Goal: Task Accomplishment & Management: Manage account settings

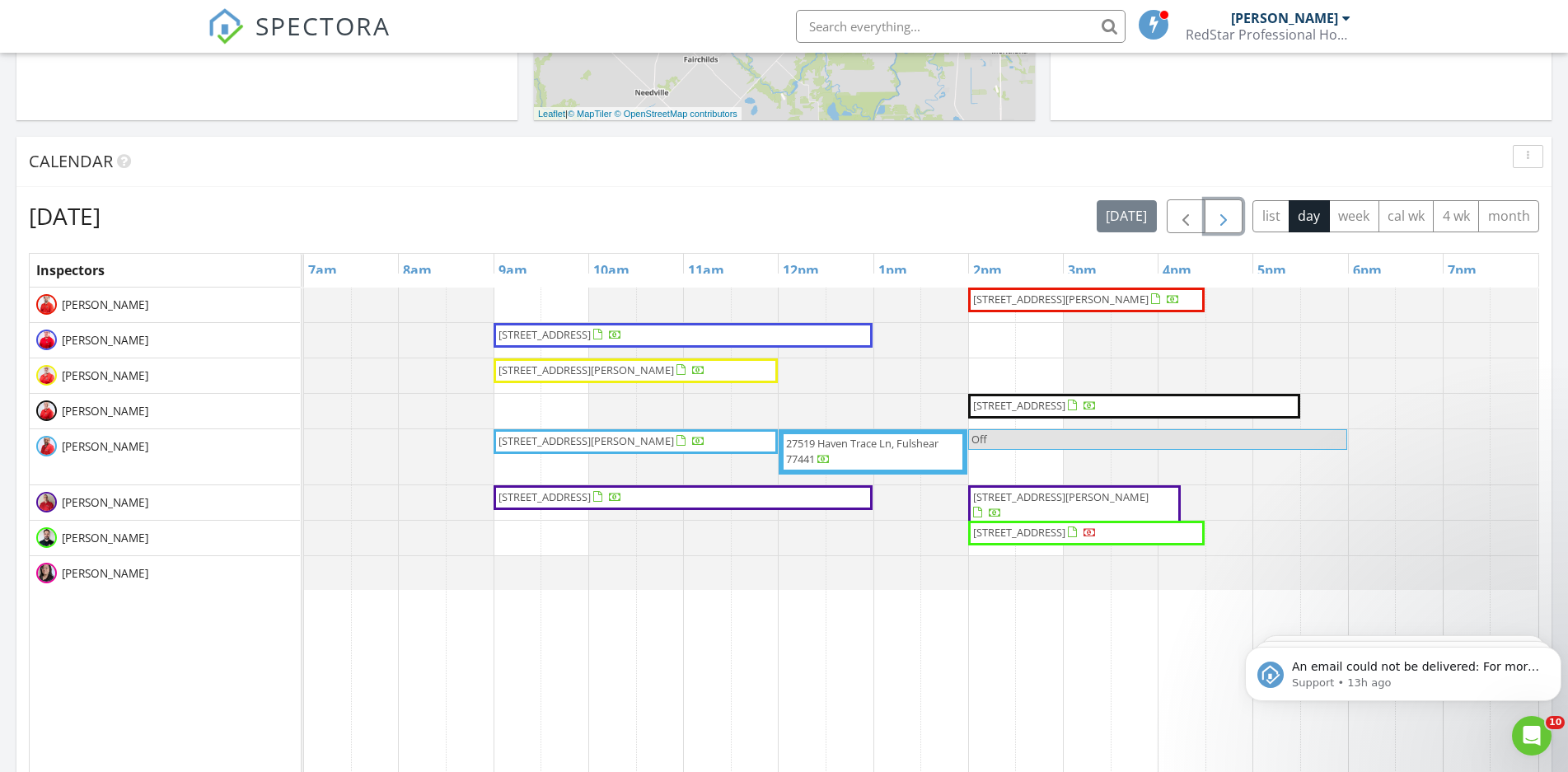
click at [1224, 215] on span "button" at bounding box center [1223, 216] width 20 height 20
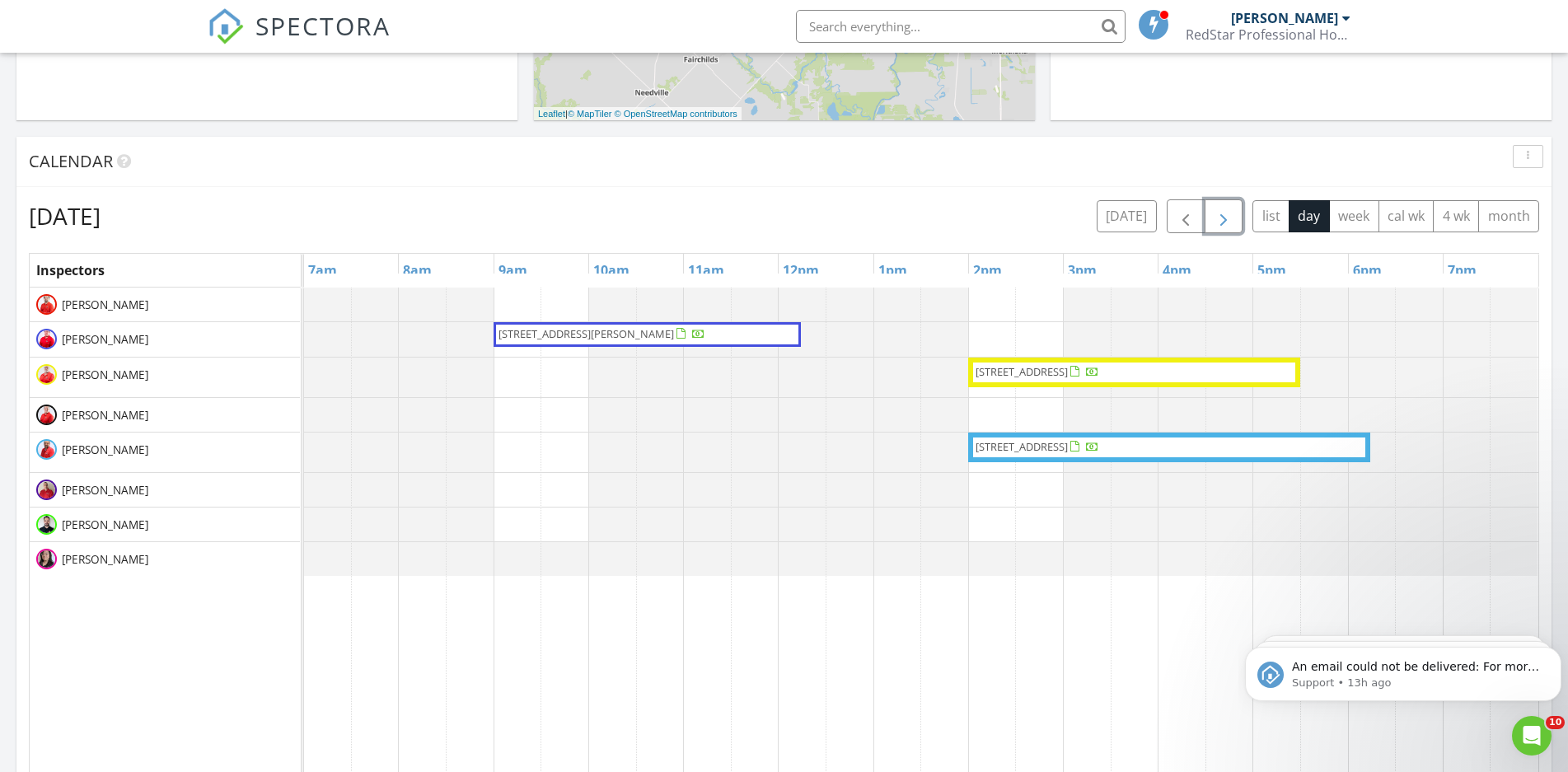
click at [1225, 219] on span "button" at bounding box center [1223, 216] width 20 height 20
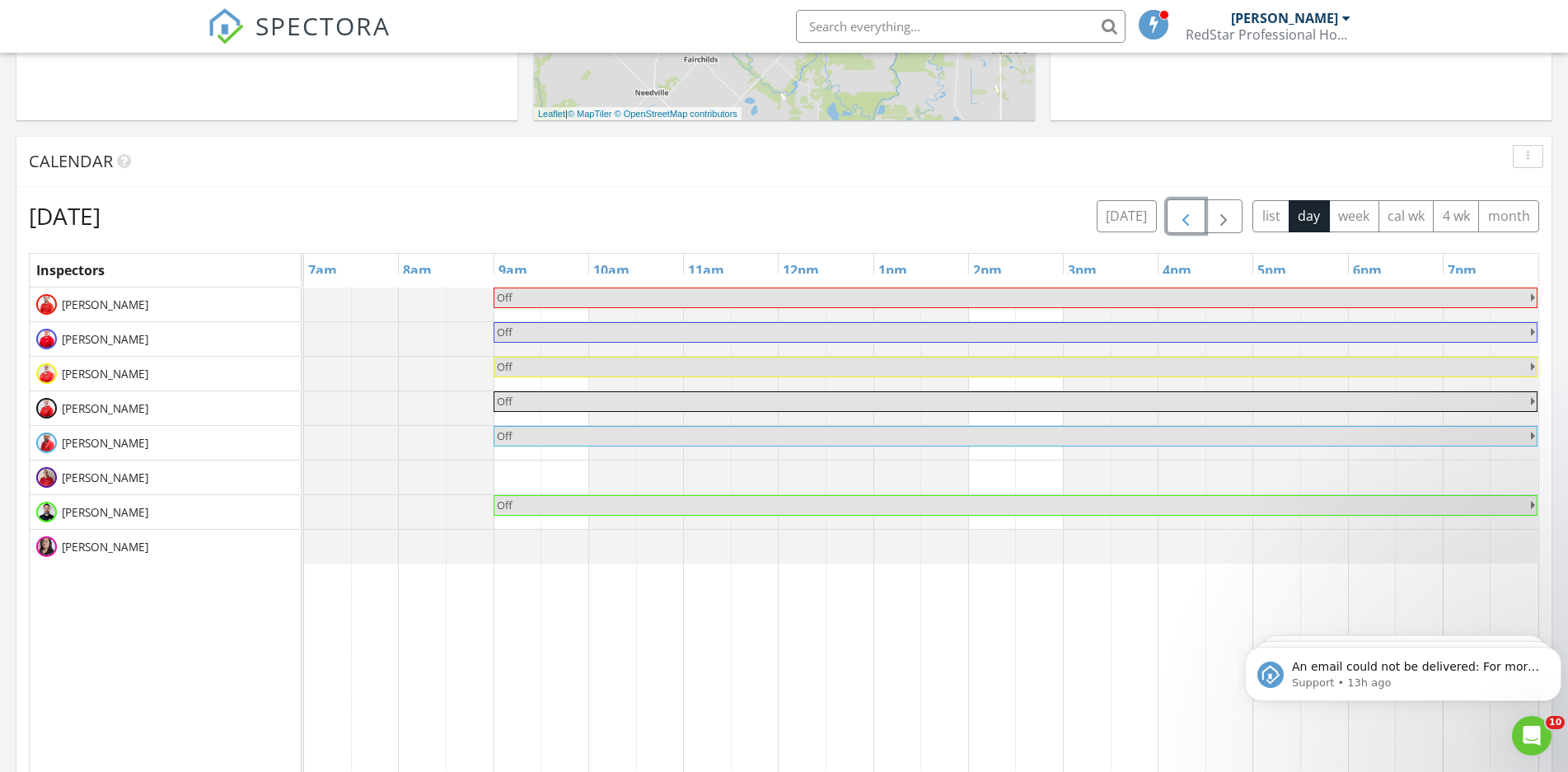
drag, startPoint x: 1196, startPoint y: 219, endPoint x: 1176, endPoint y: 222, distance: 20.2
click at [1196, 219] on button "button" at bounding box center [1186, 216] width 39 height 34
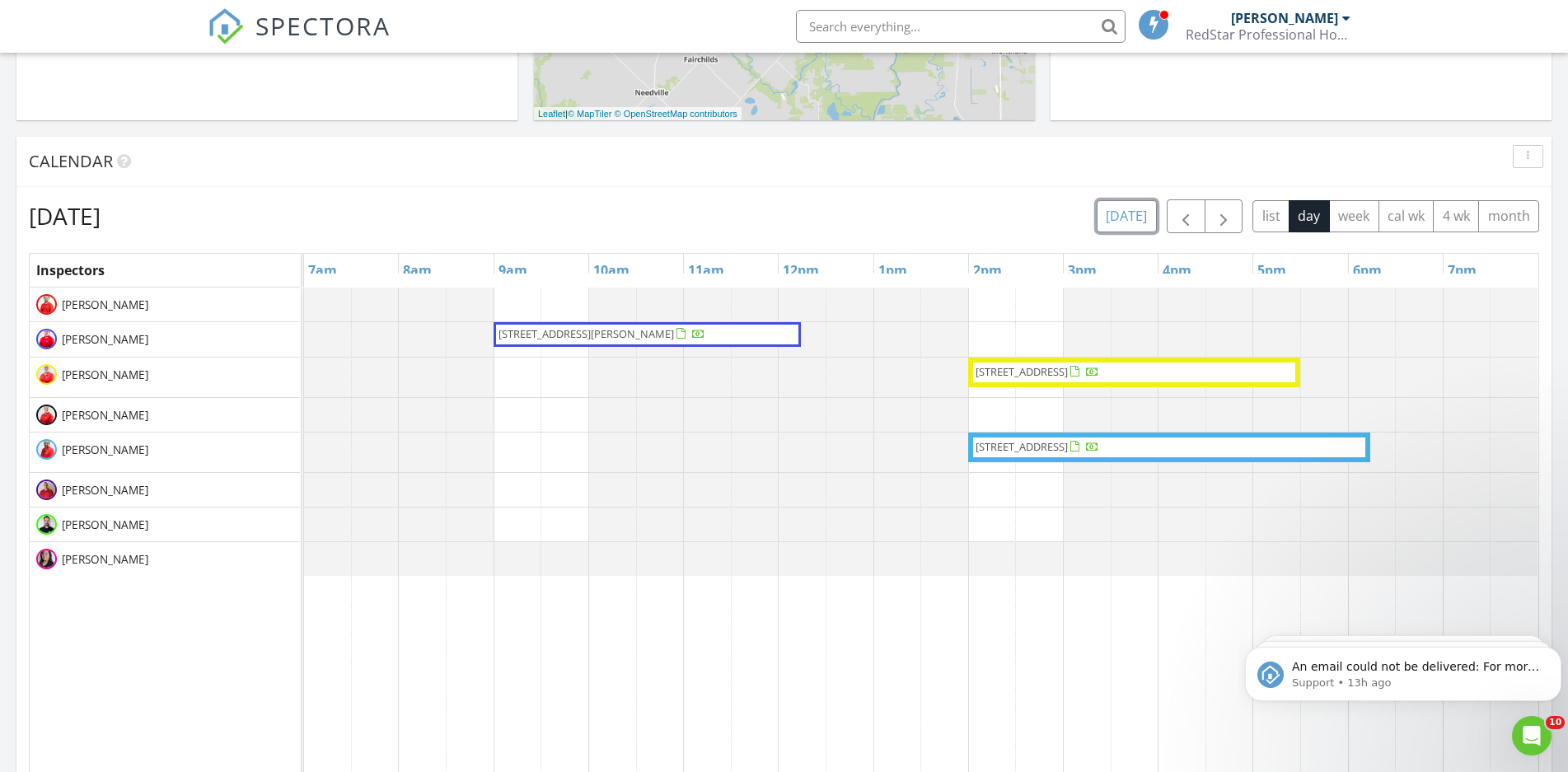
click at [1139, 222] on button "today" at bounding box center [1127, 216] width 60 height 32
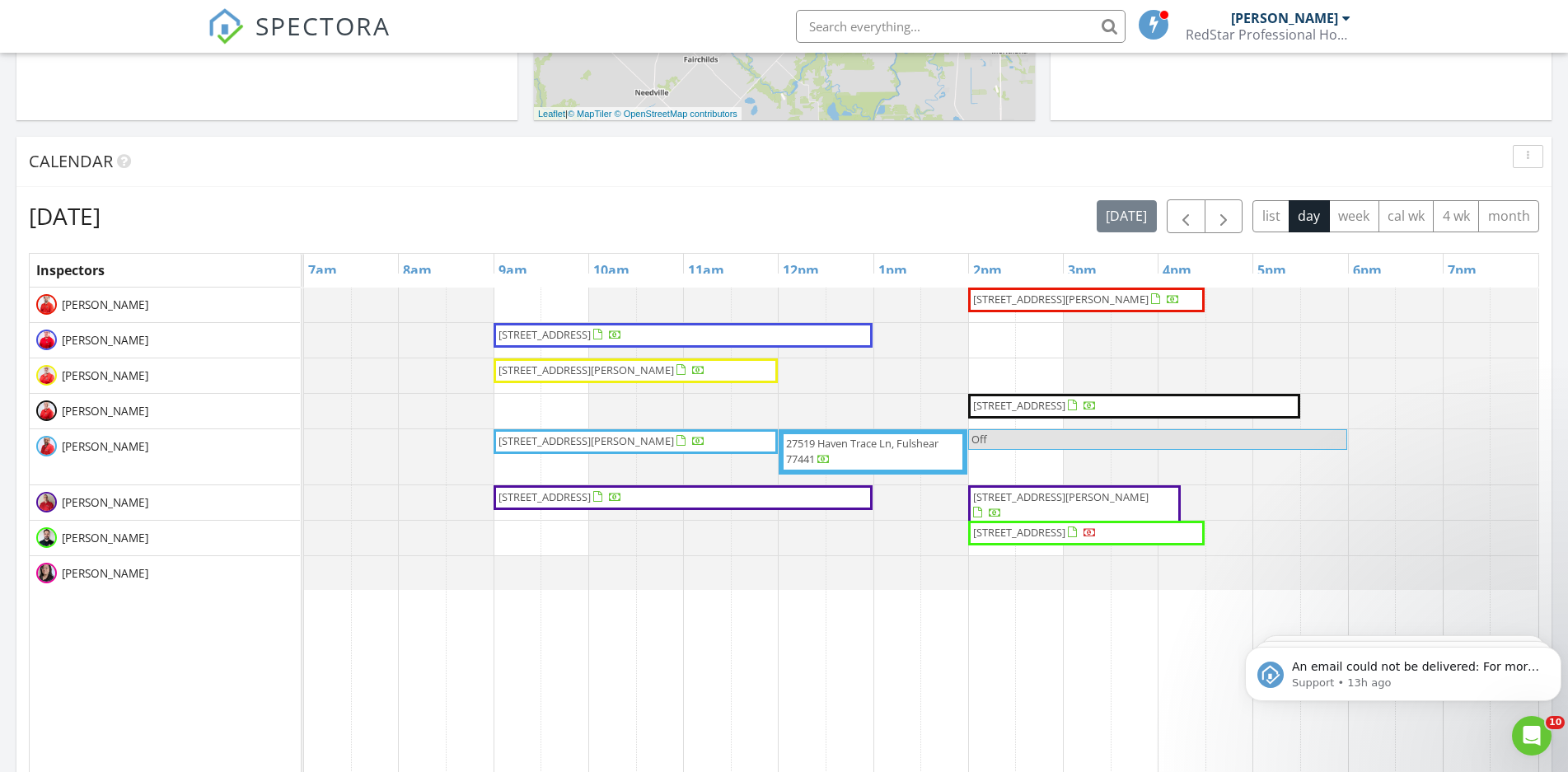
click at [1060, 409] on span "13303 Golden Valley Dr, CYPRESS 77429" at bounding box center [1019, 405] width 93 height 14
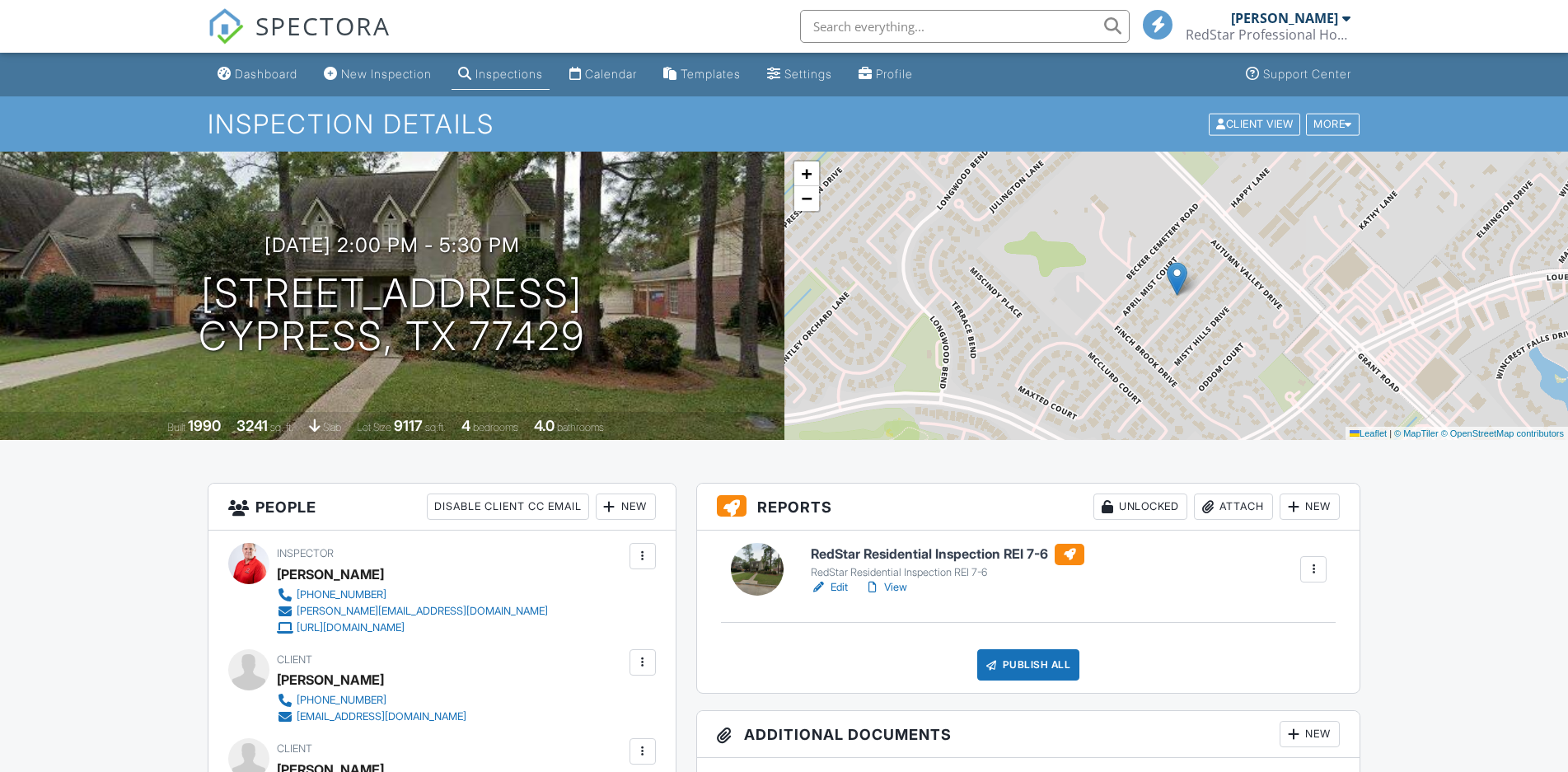
checkbox input "true"
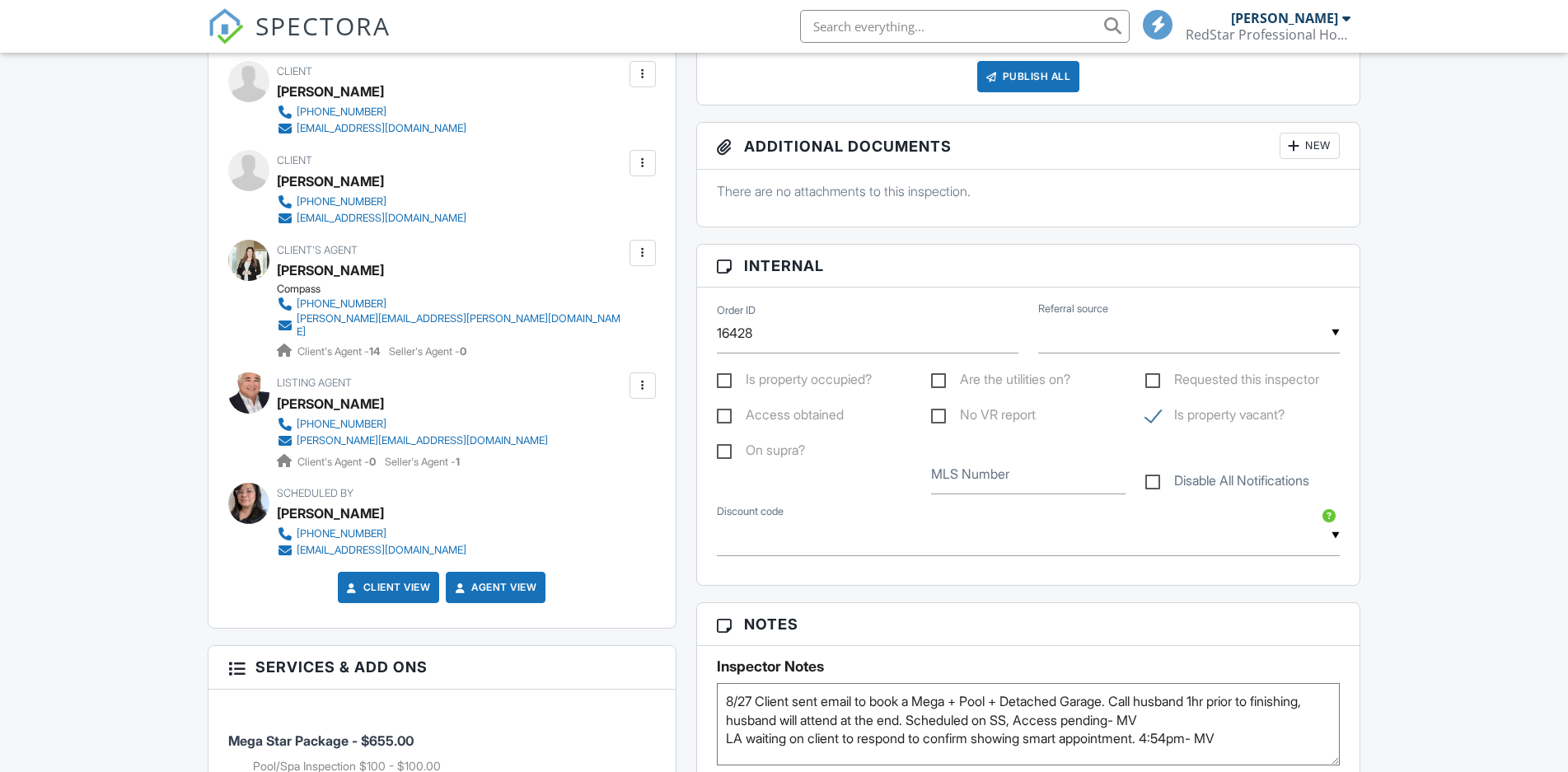
scroll to position [588, 0]
click at [773, 414] on label "Access obtained" at bounding box center [780, 417] width 127 height 20
click at [728, 414] on input "Access obtained" at bounding box center [722, 417] width 11 height 11
checkbox input "true"
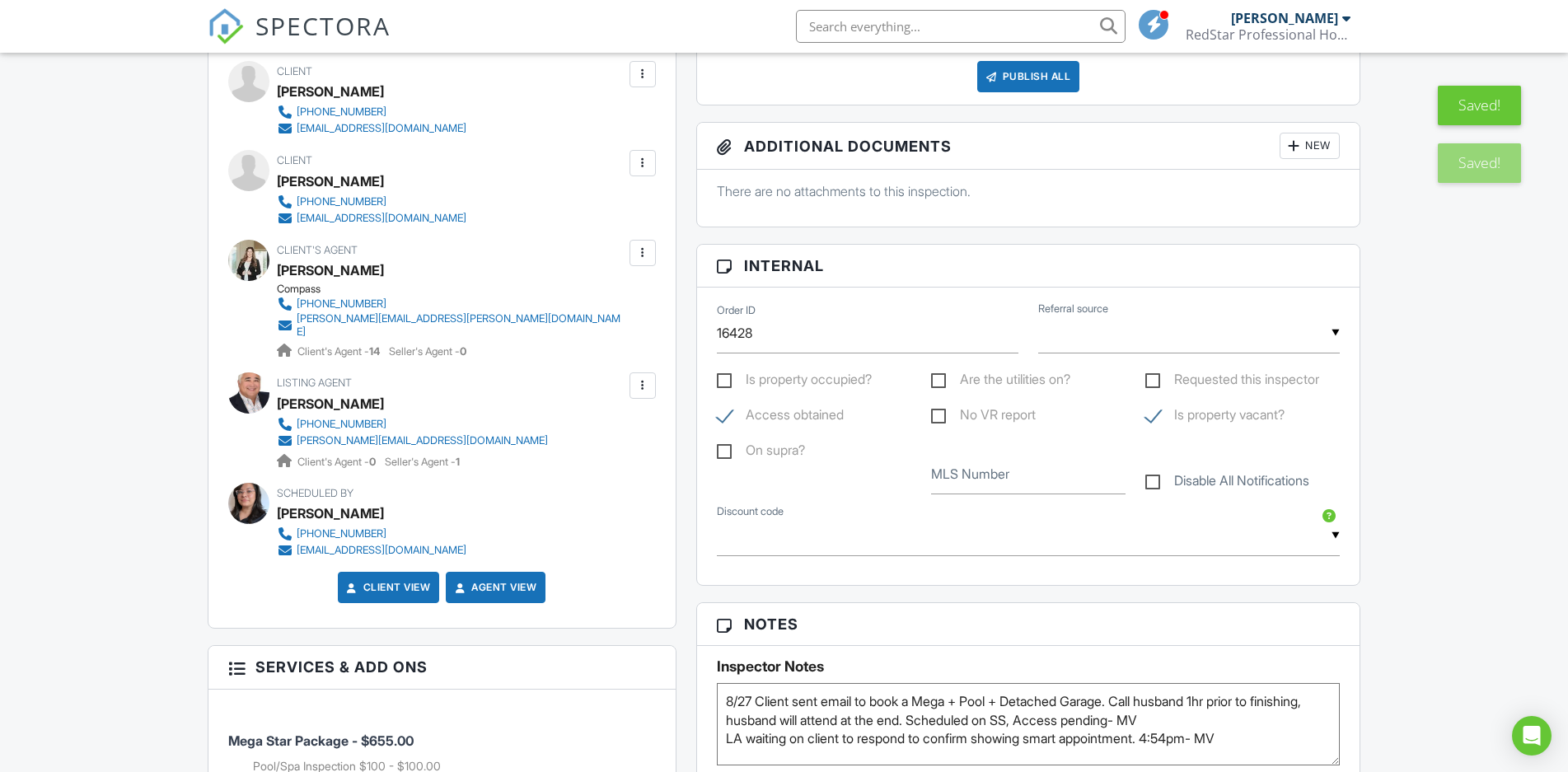
click at [756, 451] on label "On supra?" at bounding box center [761, 452] width 88 height 20
click at [728, 451] on input "On supra?" at bounding box center [722, 452] width 11 height 11
checkbox input "true"
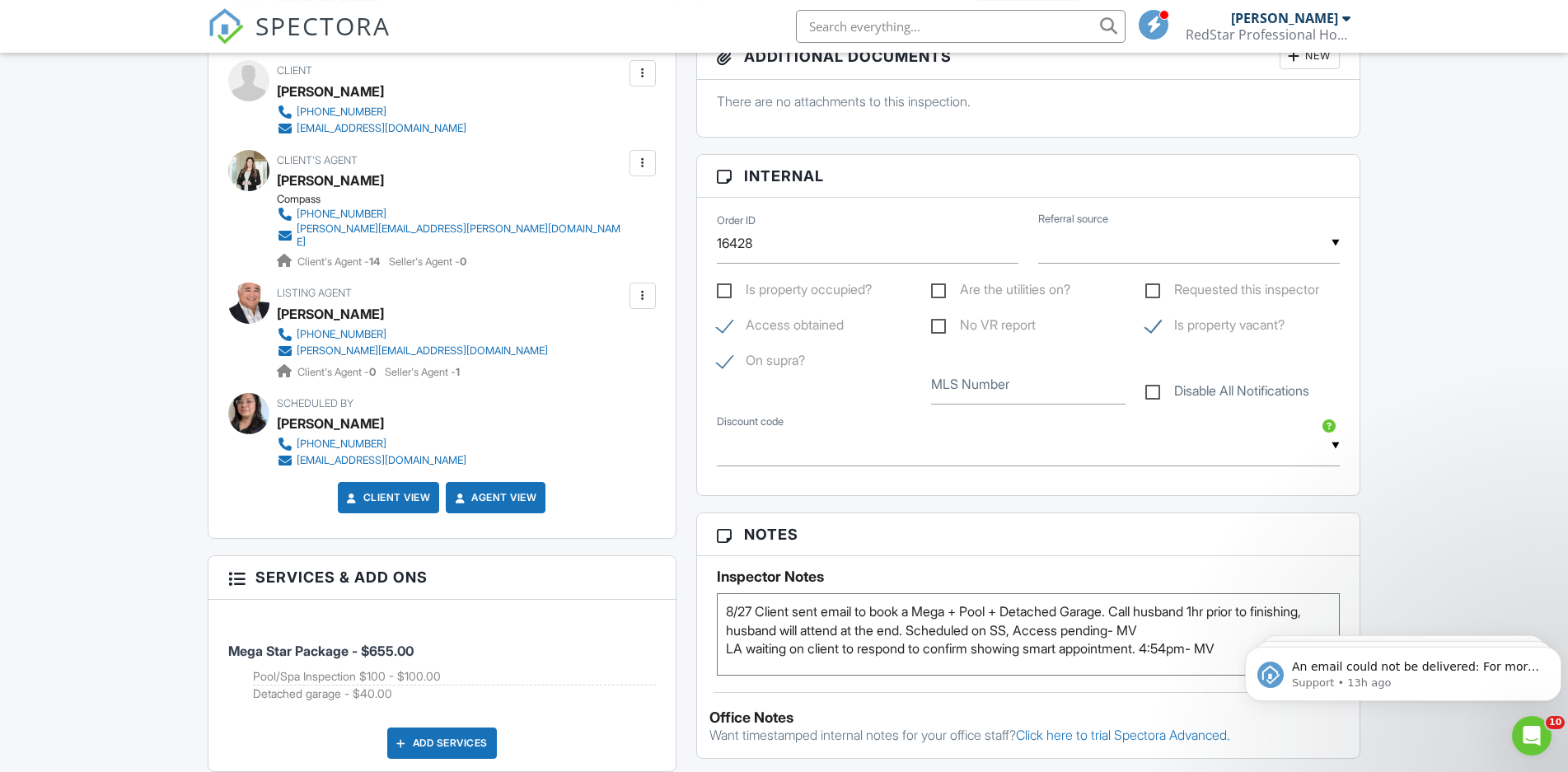
scroll to position [756, 0]
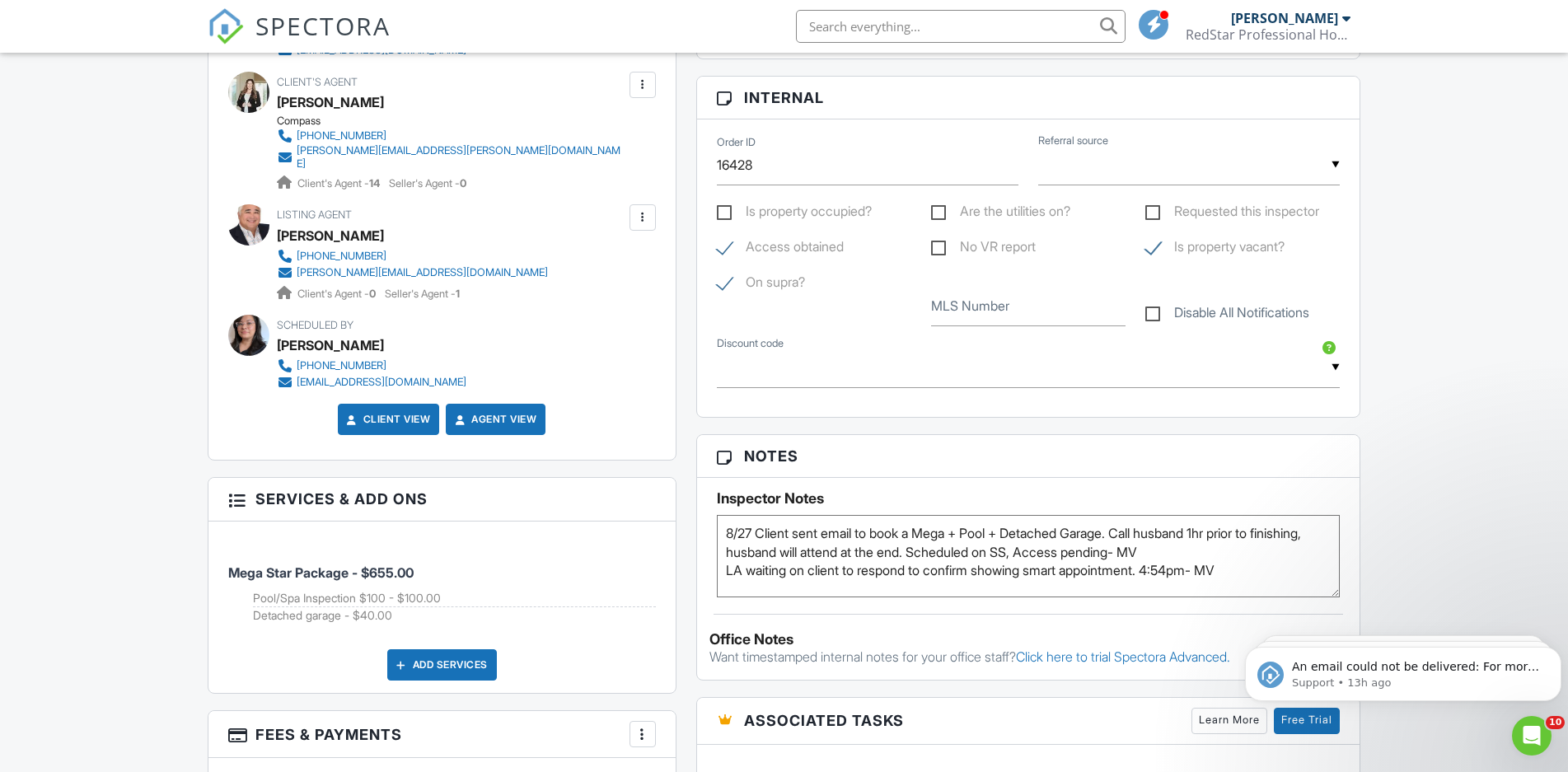
drag, startPoint x: 1191, startPoint y: 554, endPoint x: 1089, endPoint y: 552, distance: 102.0
click at [1089, 552] on textarea "8/27 Client sent email to book a Mega + Pool + Detached Garage. Call husband 1h…" at bounding box center [1028, 556] width 623 height 82
type textarea "8/27 Client sent email to book a Mega + Pool + Detached Garage. Call husband 1h…"
click at [1424, 467] on div "Dashboard New Inspection Inspections Calendar Templates Settings Profile Suppor…" at bounding box center [784, 644] width 1568 height 2694
click at [1087, 178] on input "text" at bounding box center [1189, 165] width 302 height 40
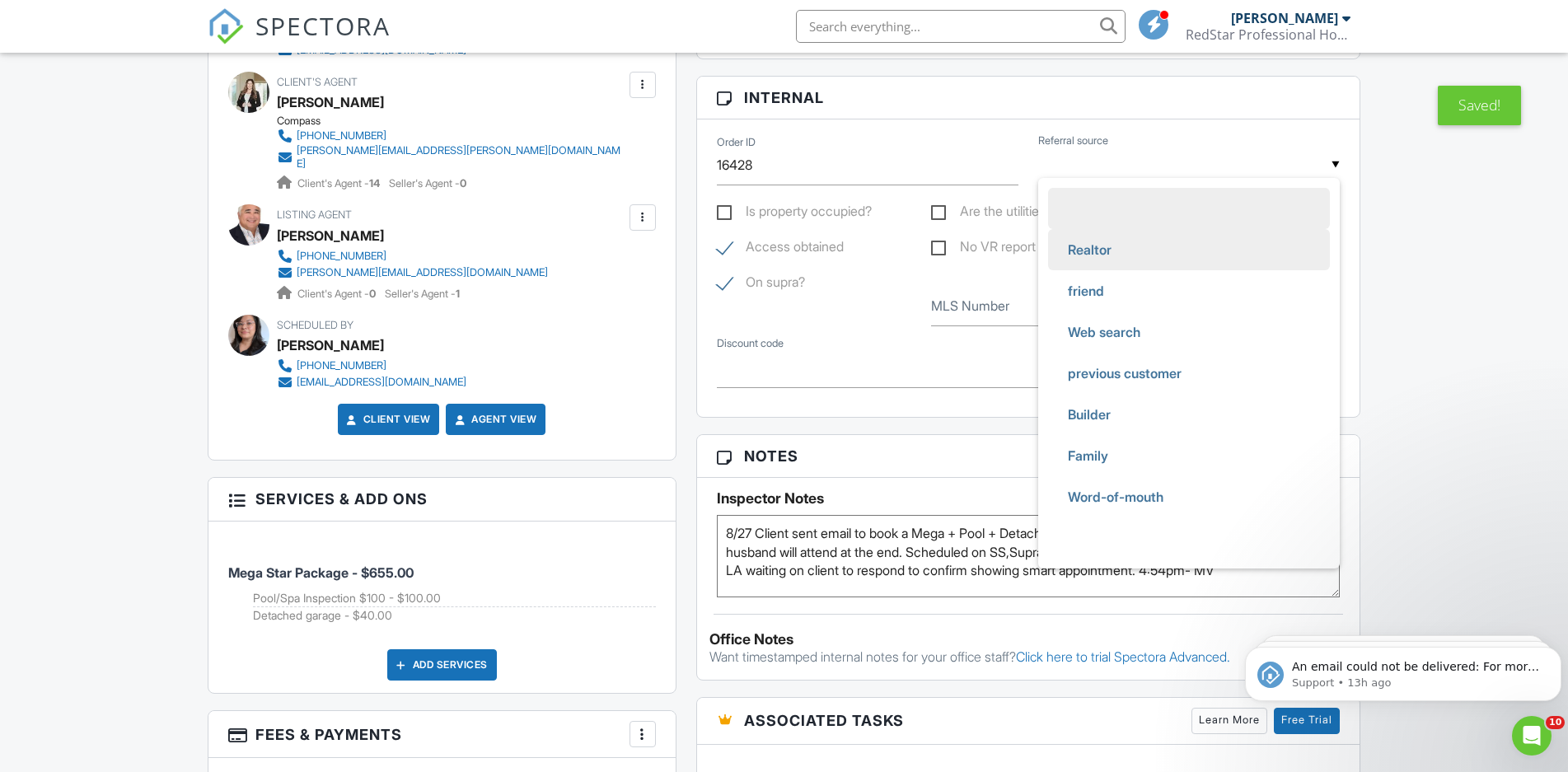
click at [1088, 247] on span "Realtor" at bounding box center [1089, 249] width 70 height 41
type input "Realtor"
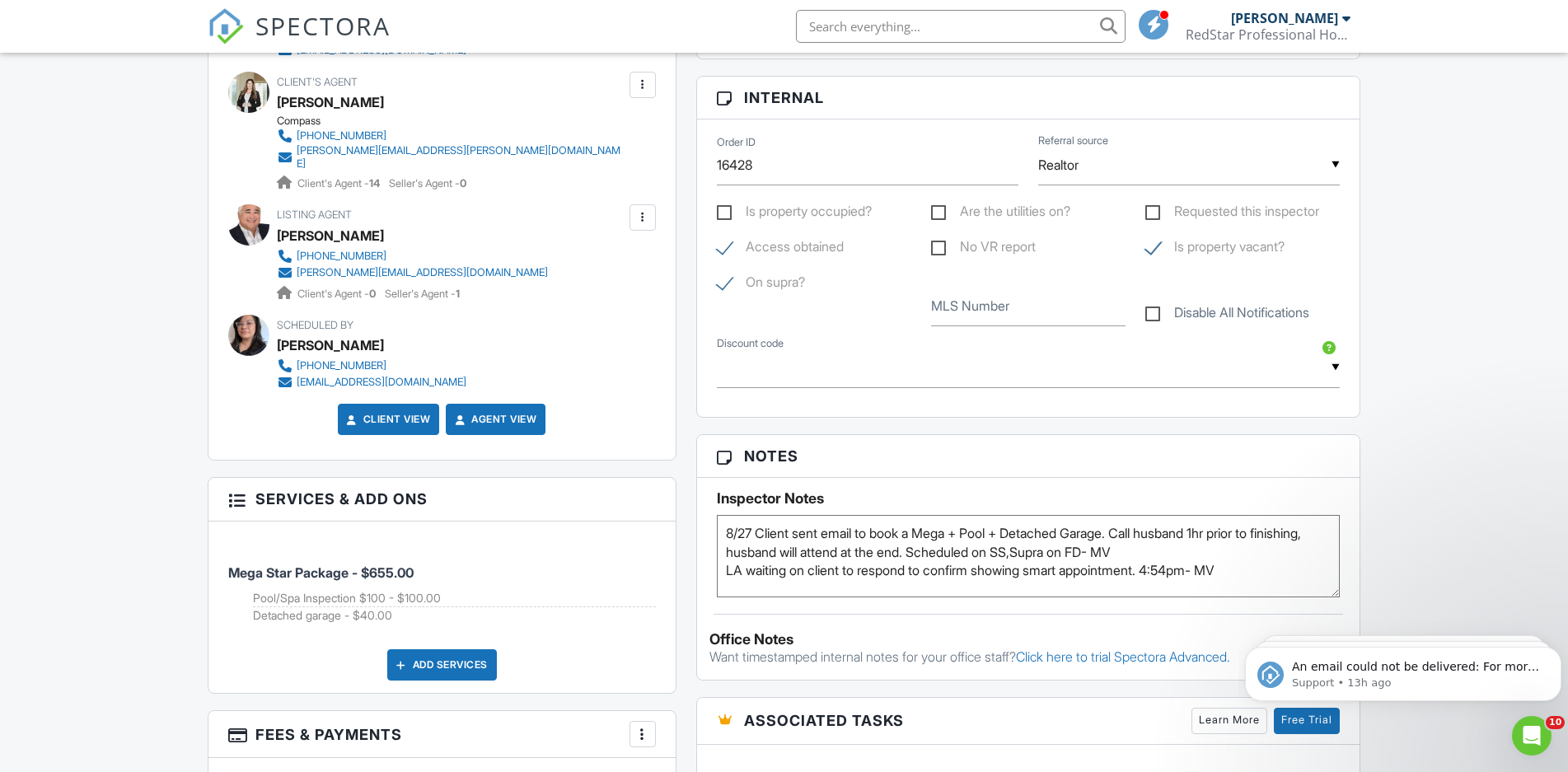
click at [732, 250] on label "Access obtained" at bounding box center [780, 249] width 127 height 20
checkbox input "false"
click at [730, 287] on label "On supra?" at bounding box center [761, 285] width 88 height 20
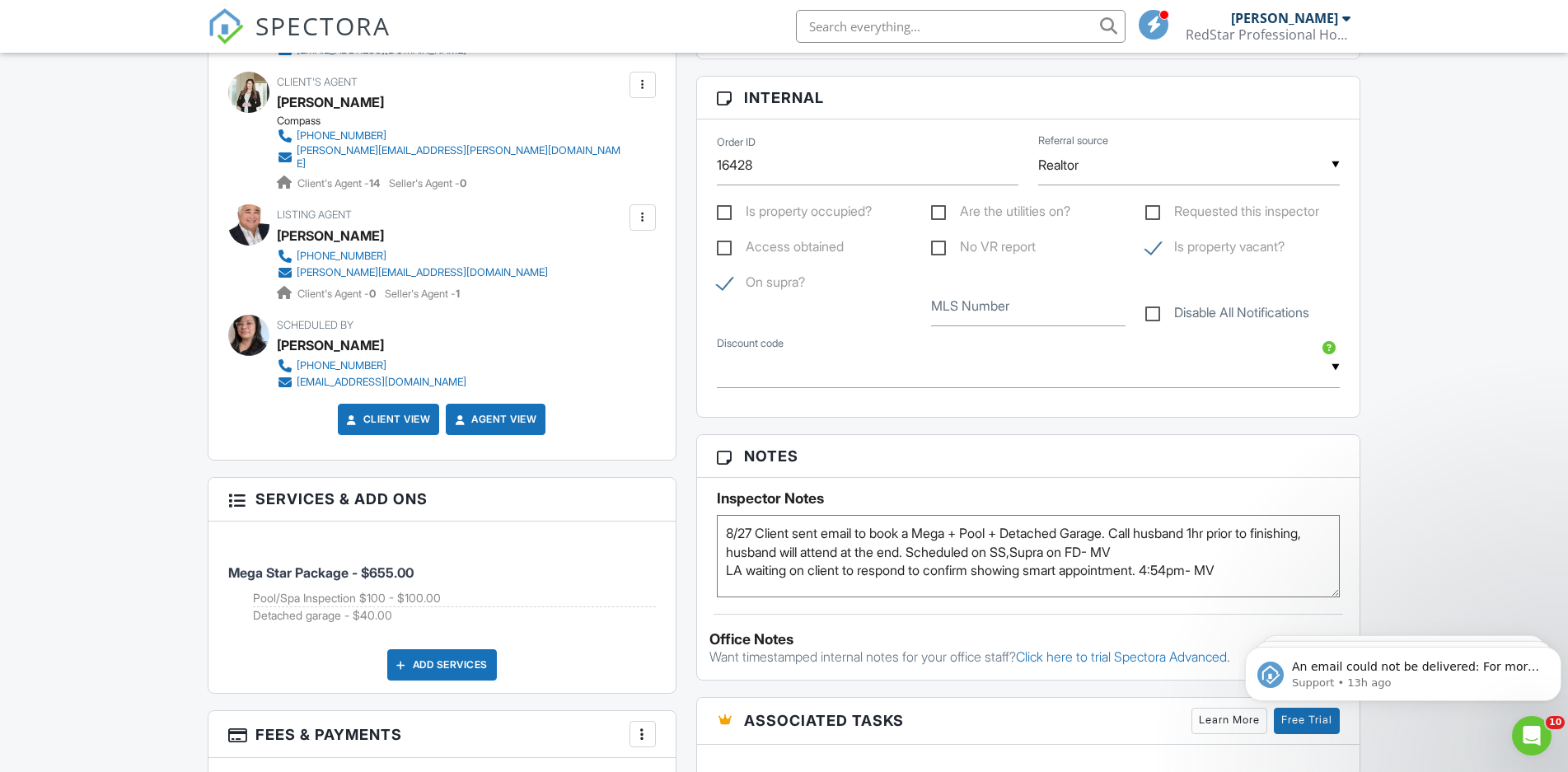
checkbox input "false"
click at [1162, 244] on label "Is property vacant?" at bounding box center [1215, 249] width 139 height 20
checkbox input "false"
click at [753, 213] on label "Is property occupied?" at bounding box center [794, 213] width 155 height 20
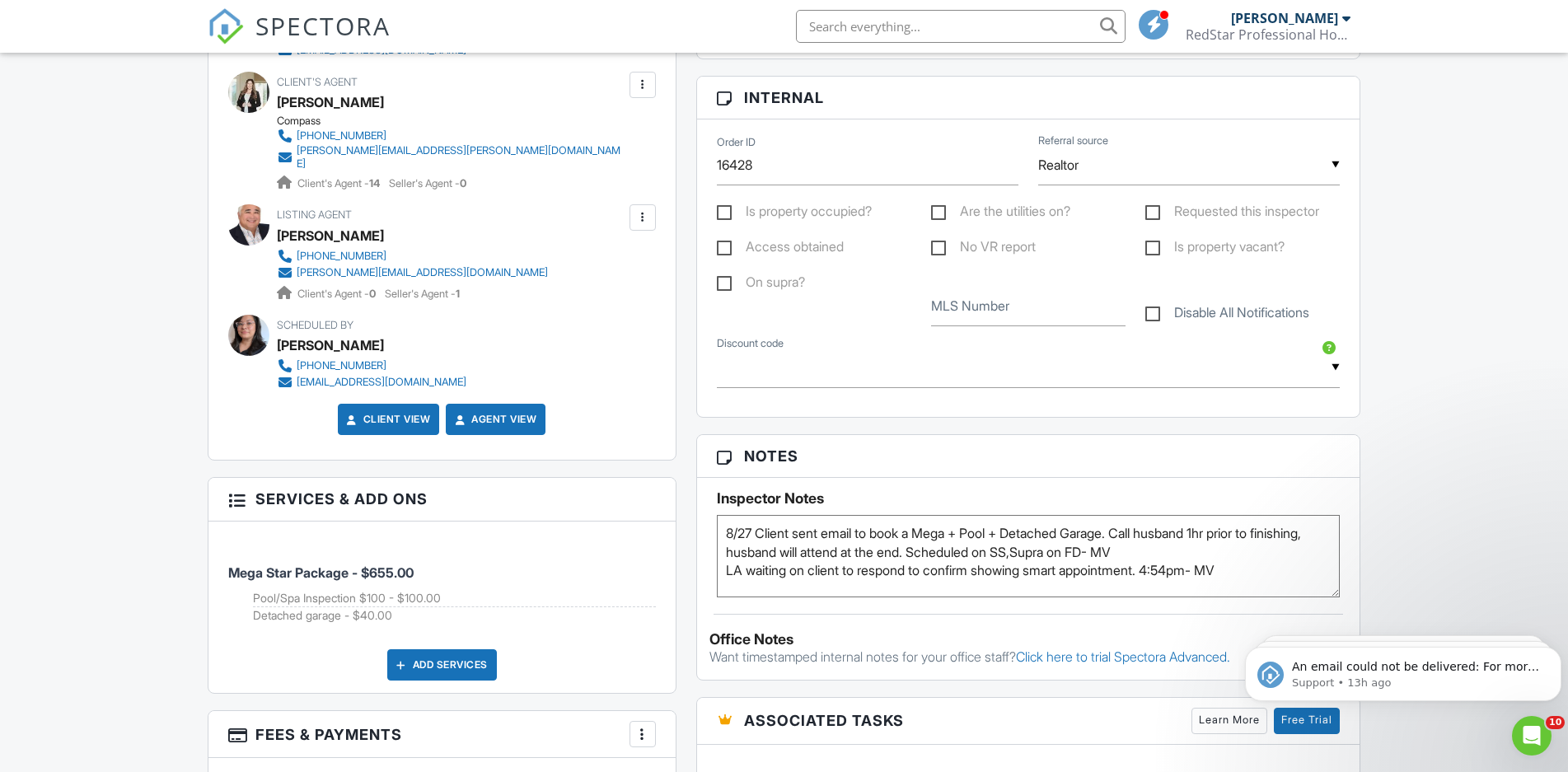
click at [728, 213] on input "Is property occupied?" at bounding box center [722, 213] width 11 height 11
checkbox input "true"
click at [736, 241] on label "Access obtained" at bounding box center [780, 249] width 127 height 20
click at [728, 244] on input "Access obtained" at bounding box center [722, 249] width 11 height 11
checkbox input "true"
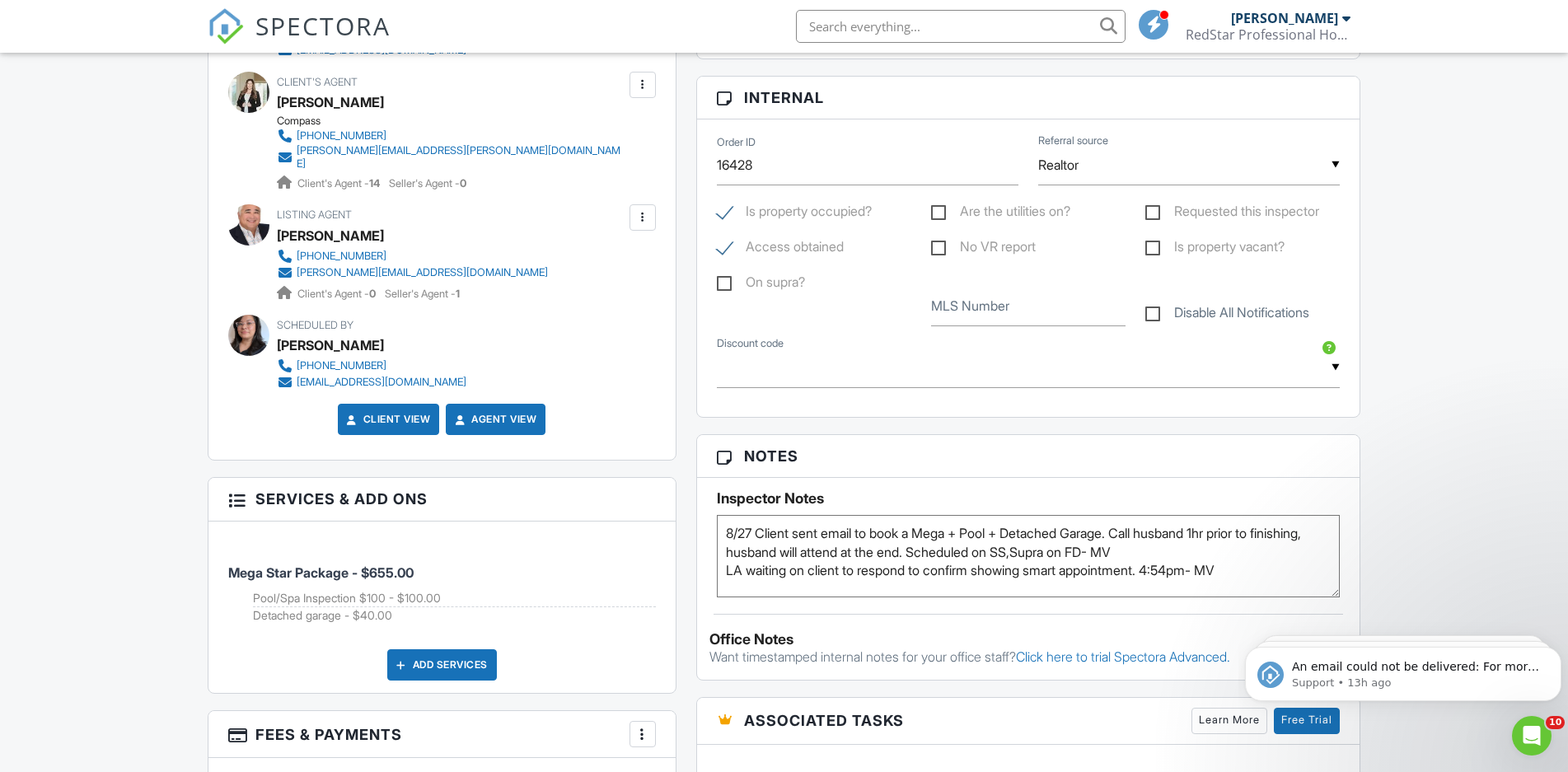
click at [944, 211] on label "Are the utilities on?" at bounding box center [1001, 213] width 139 height 20
click at [942, 211] on input "Are the utilities on?" at bounding box center [936, 213] width 11 height 11
checkbox input "true"
click at [1163, 553] on textarea "8/27 Client sent email to book a Mega + Pool + Detached Garage. Call husband 1h…" at bounding box center [1028, 556] width 623 height 82
paste textarea "Supra on side door under porte cochere"
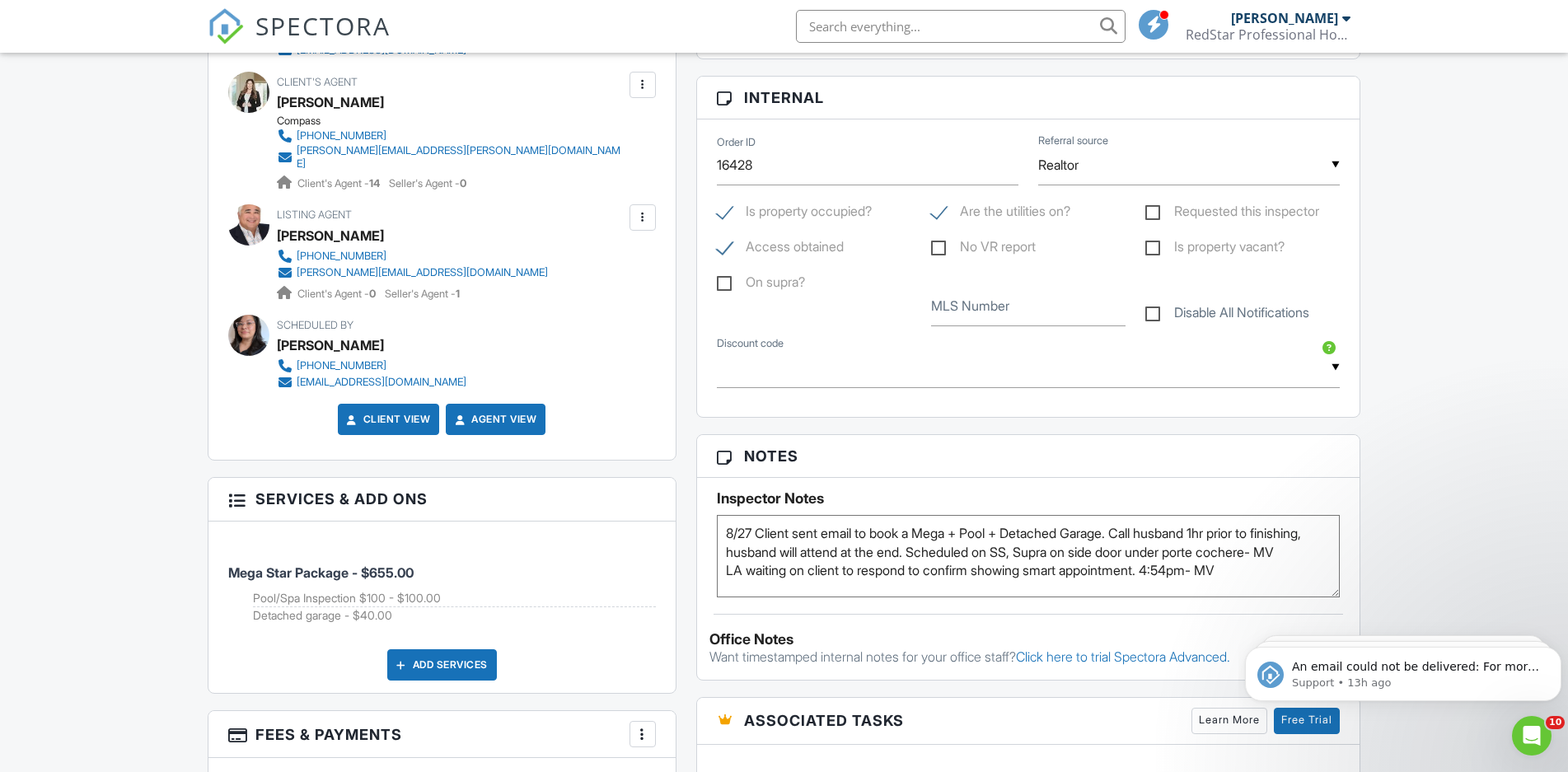
type textarea "8/27 Client sent email to book a Mega + Pool + Detached Garage. Call husband 1h…"
click at [1436, 412] on div "Dashboard New Inspection Inspections Calendar Templates Settings Profile Suppor…" at bounding box center [784, 644] width 1568 height 2694
click at [1421, 380] on div "Dashboard New Inspection Inspections Calendar Templates Settings Profile Suppor…" at bounding box center [784, 644] width 1568 height 2694
click at [1474, 346] on div "Dashboard New Inspection Inspections Calendar Templates Settings Profile Suppor…" at bounding box center [784, 644] width 1568 height 2694
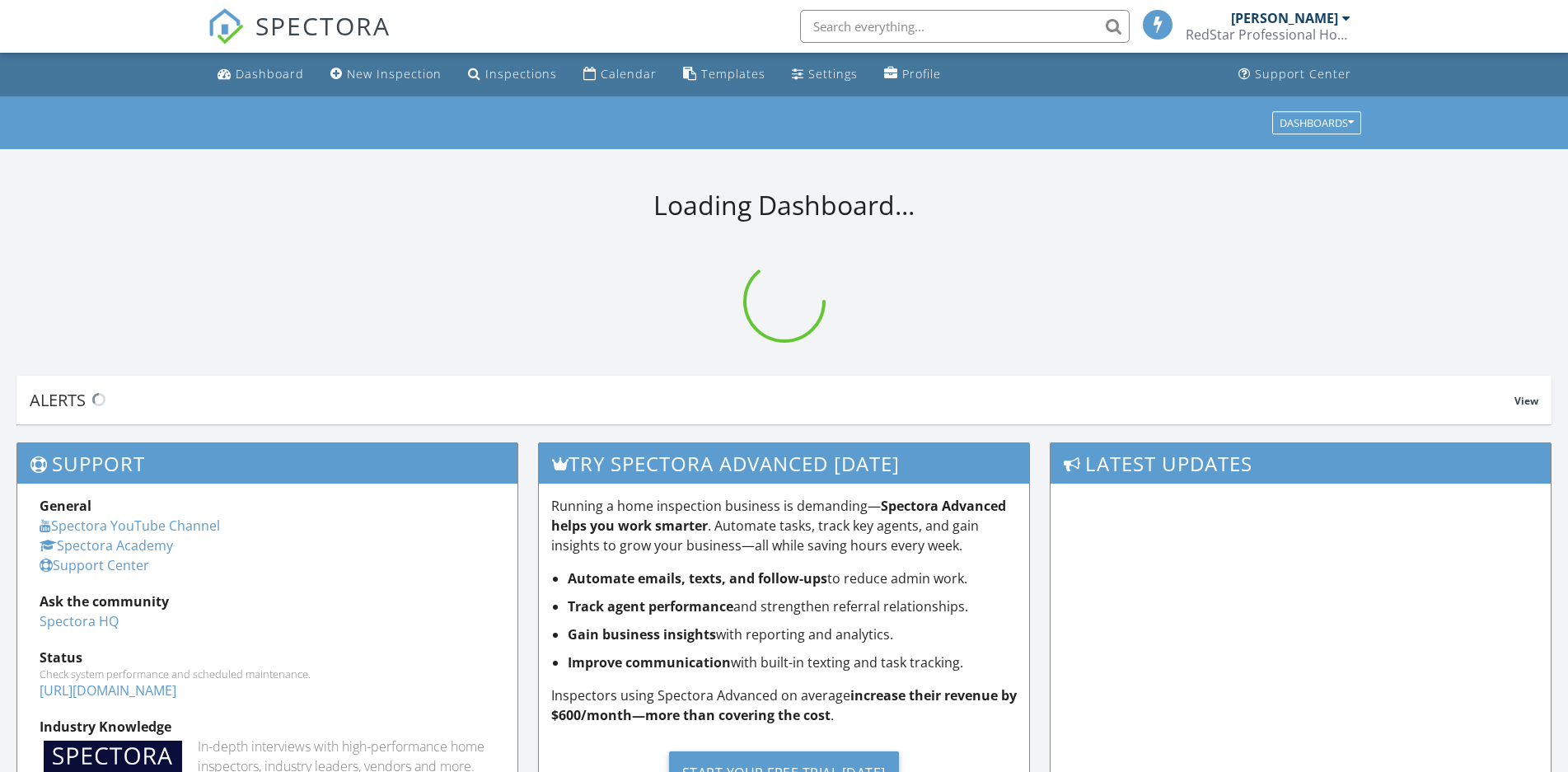
click at [859, 25] on input "text" at bounding box center [965, 26] width 330 height 33
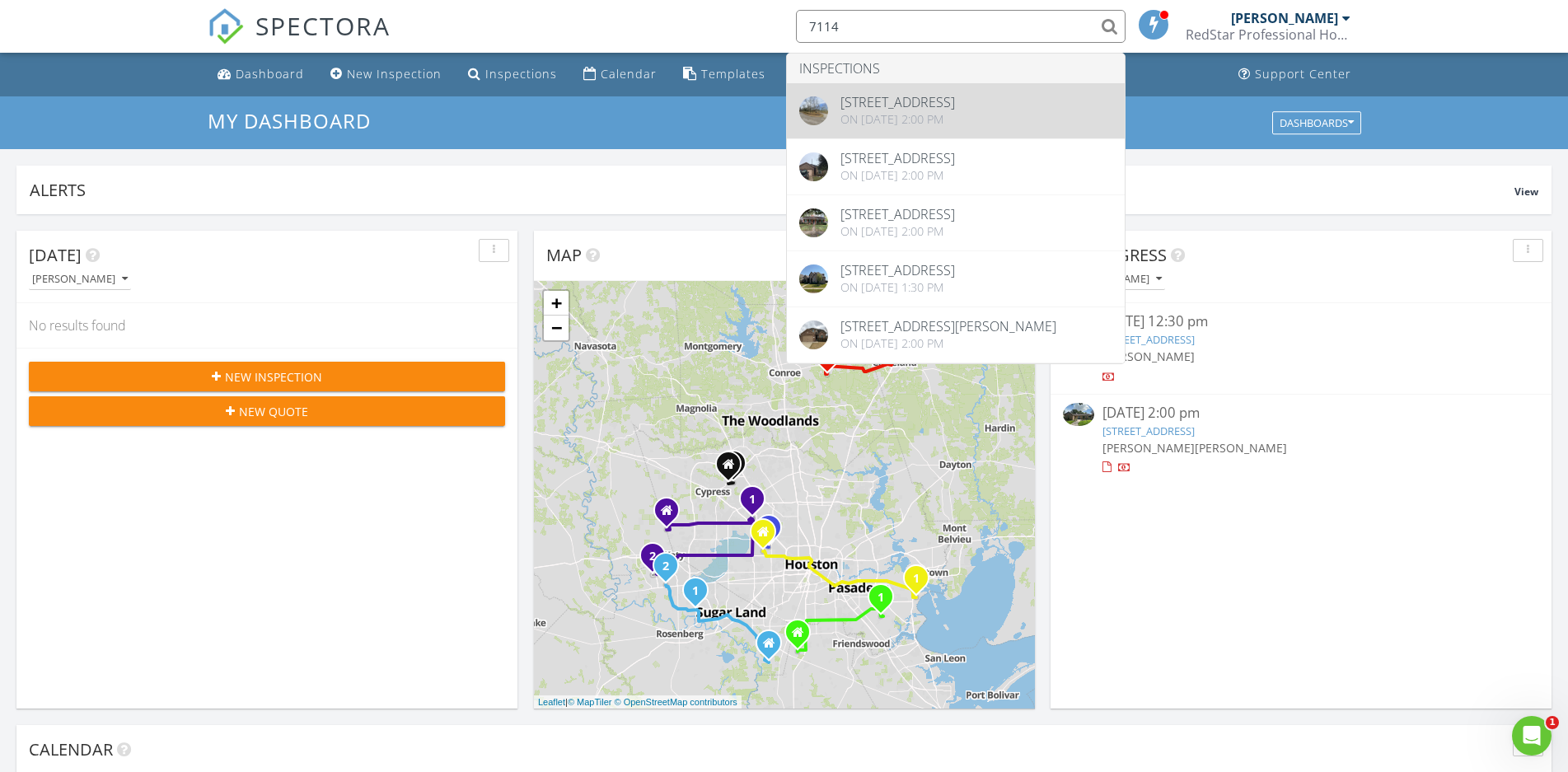
type input "7114"
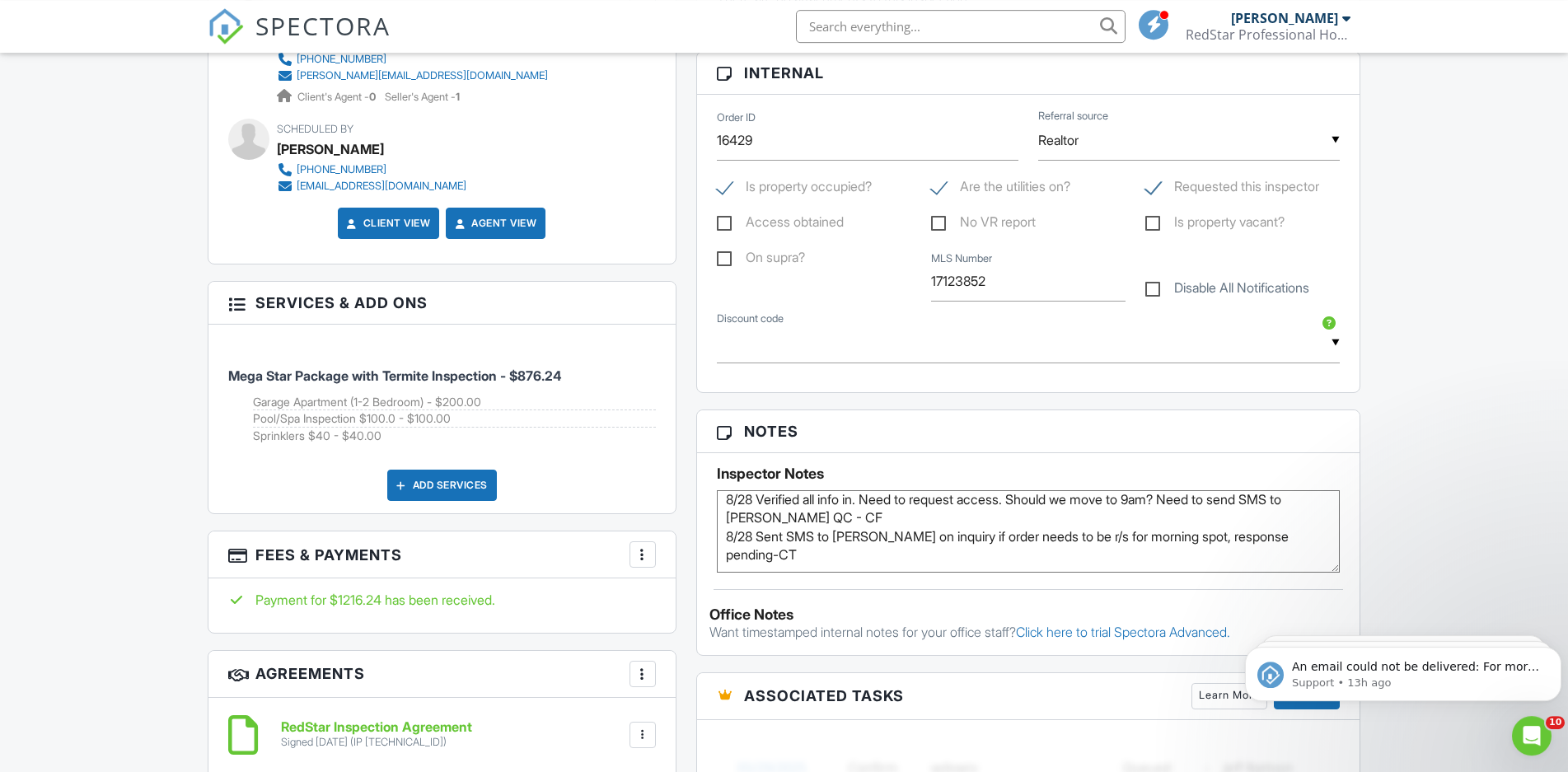
scroll to position [924, 0]
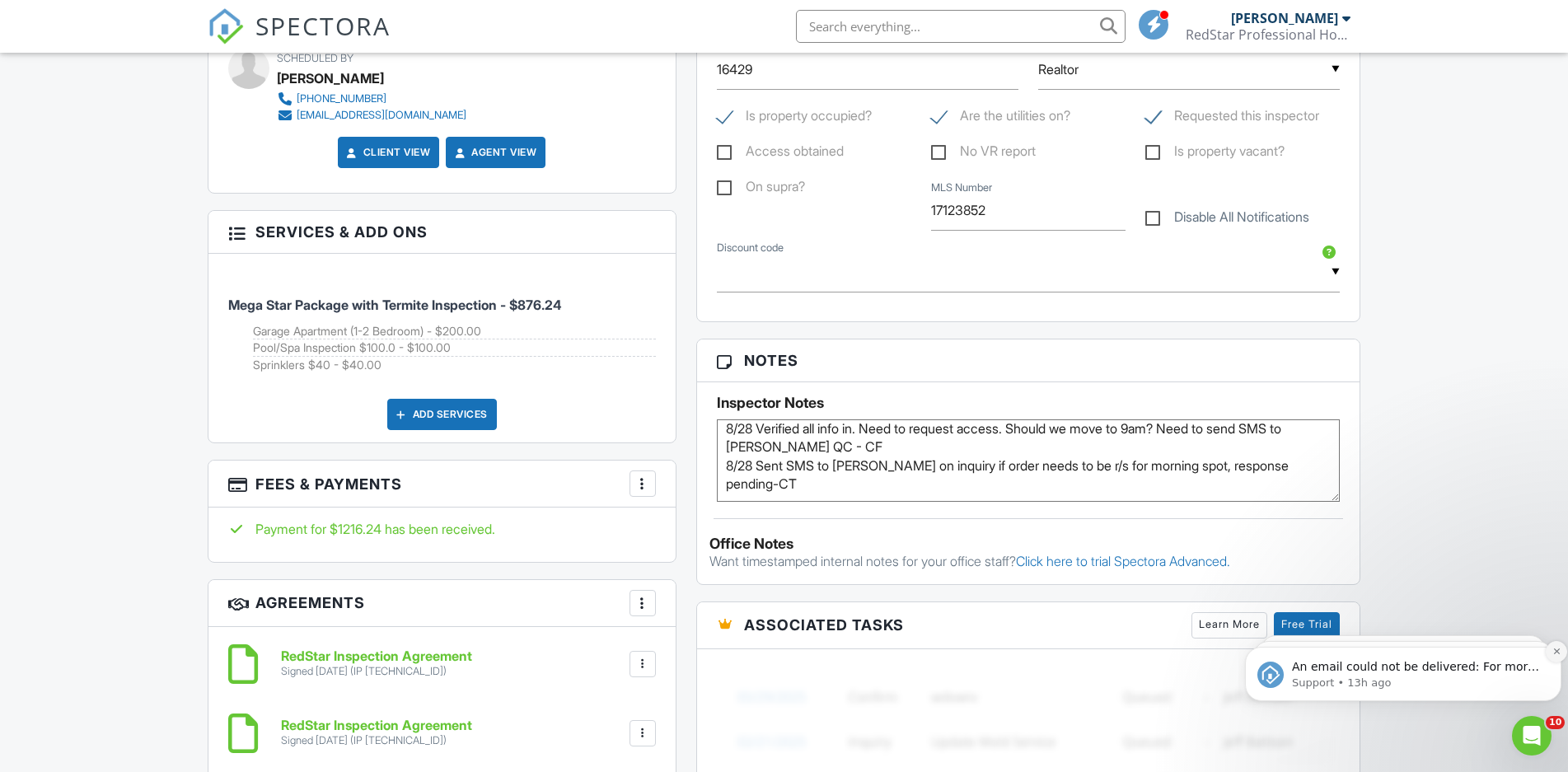
click at [1558, 650] on icon "Dismiss notification" at bounding box center [1555, 651] width 6 height 6
click at [1558, 650] on button "Dismiss notification" at bounding box center [1557, 652] width 17 height 17
click at [1551, 650] on button "Dismiss notification" at bounding box center [1556, 651] width 21 height 21
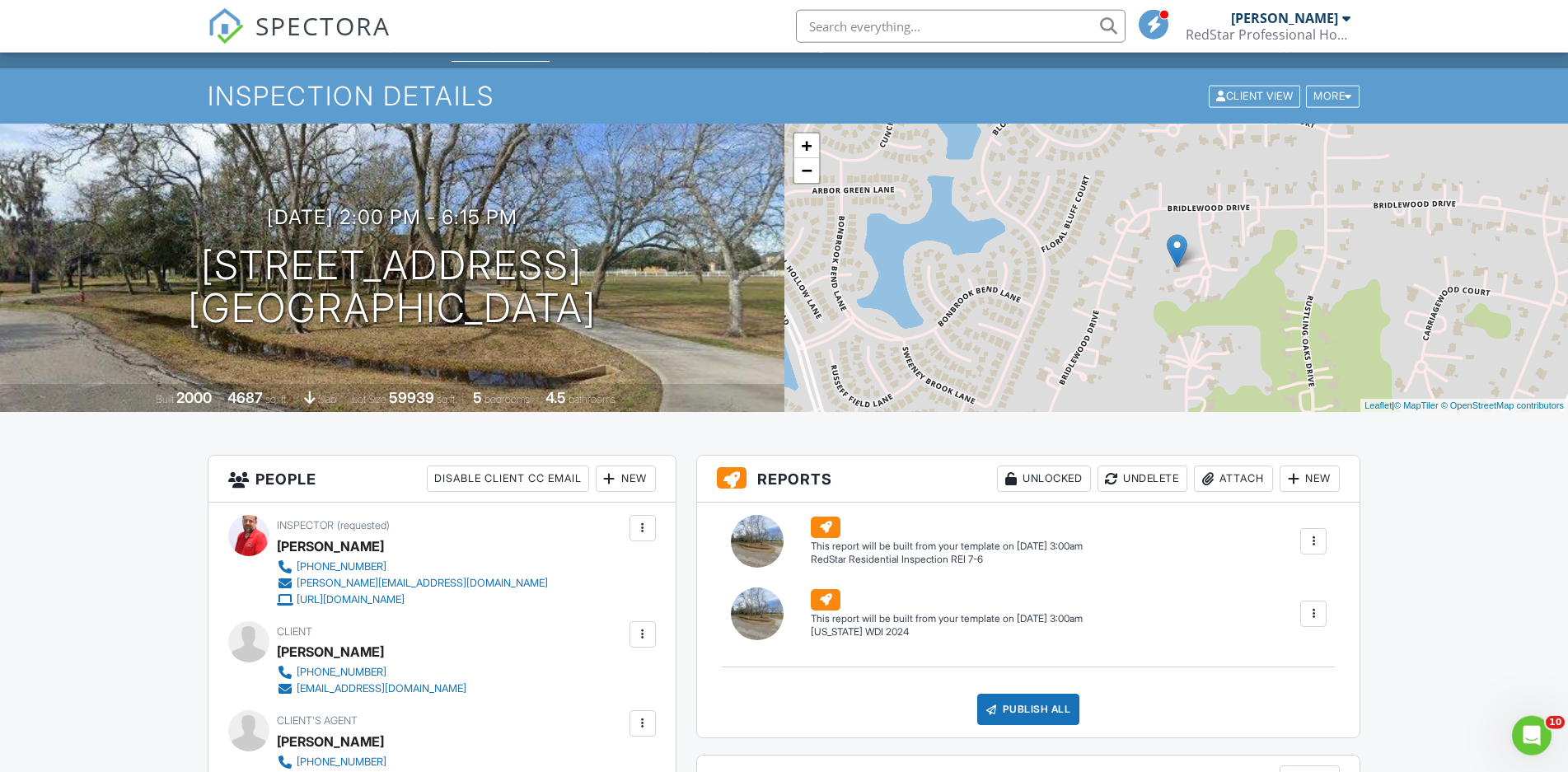
scroll to position [0, 0]
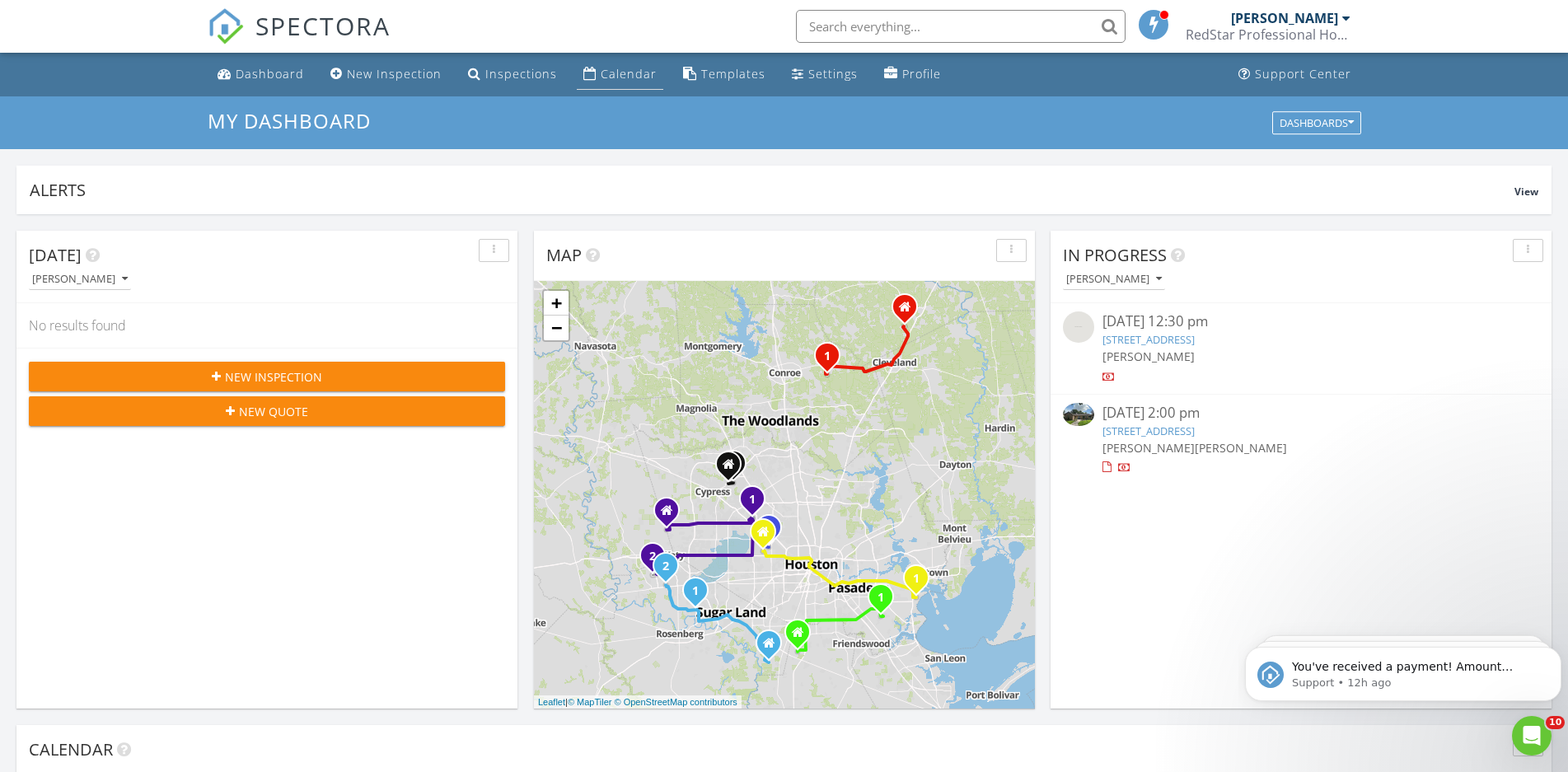
click at [616, 77] on div "Calendar" at bounding box center [628, 74] width 56 height 15
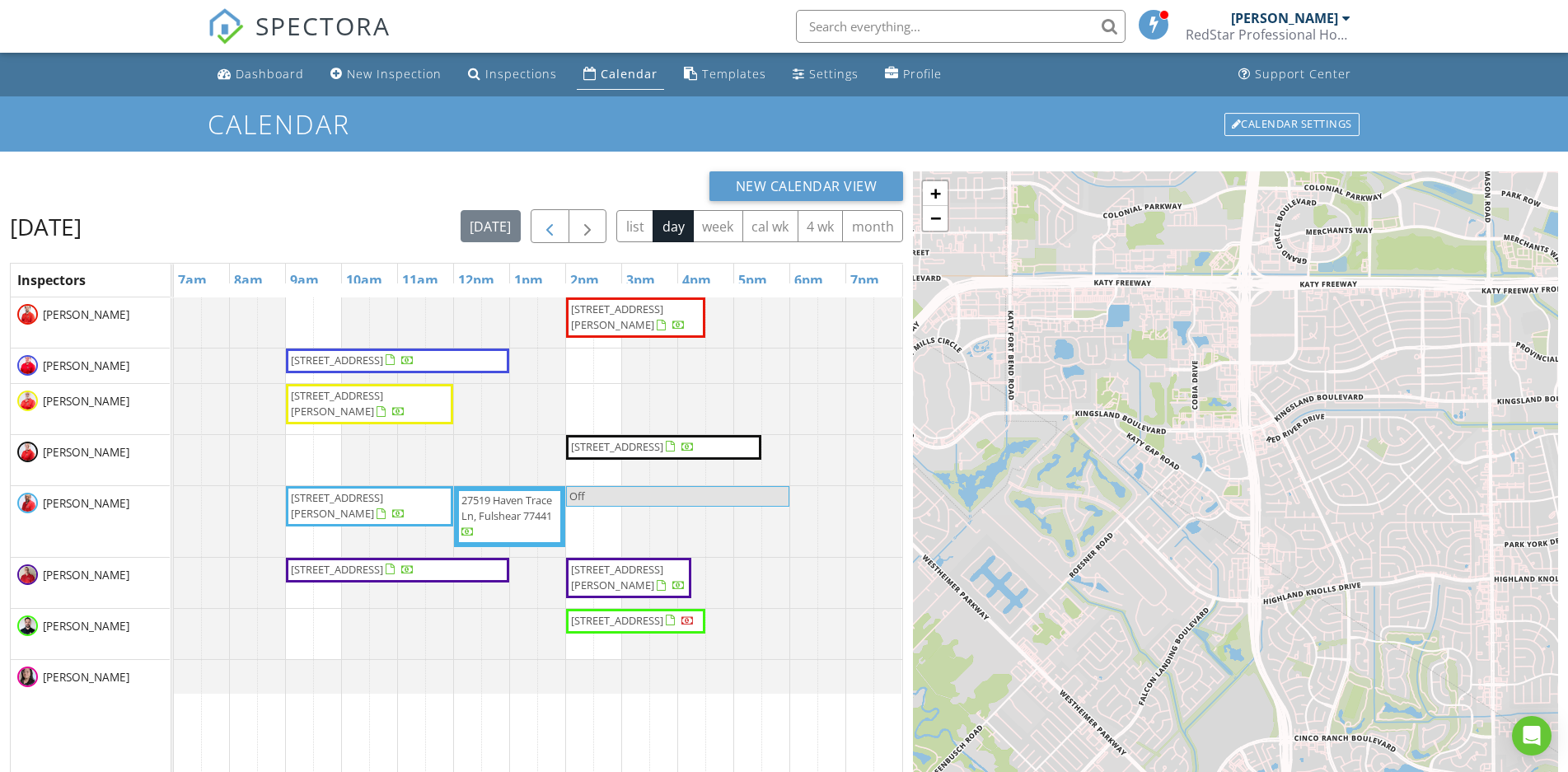
click at [560, 227] on button "button" at bounding box center [550, 226] width 39 height 34
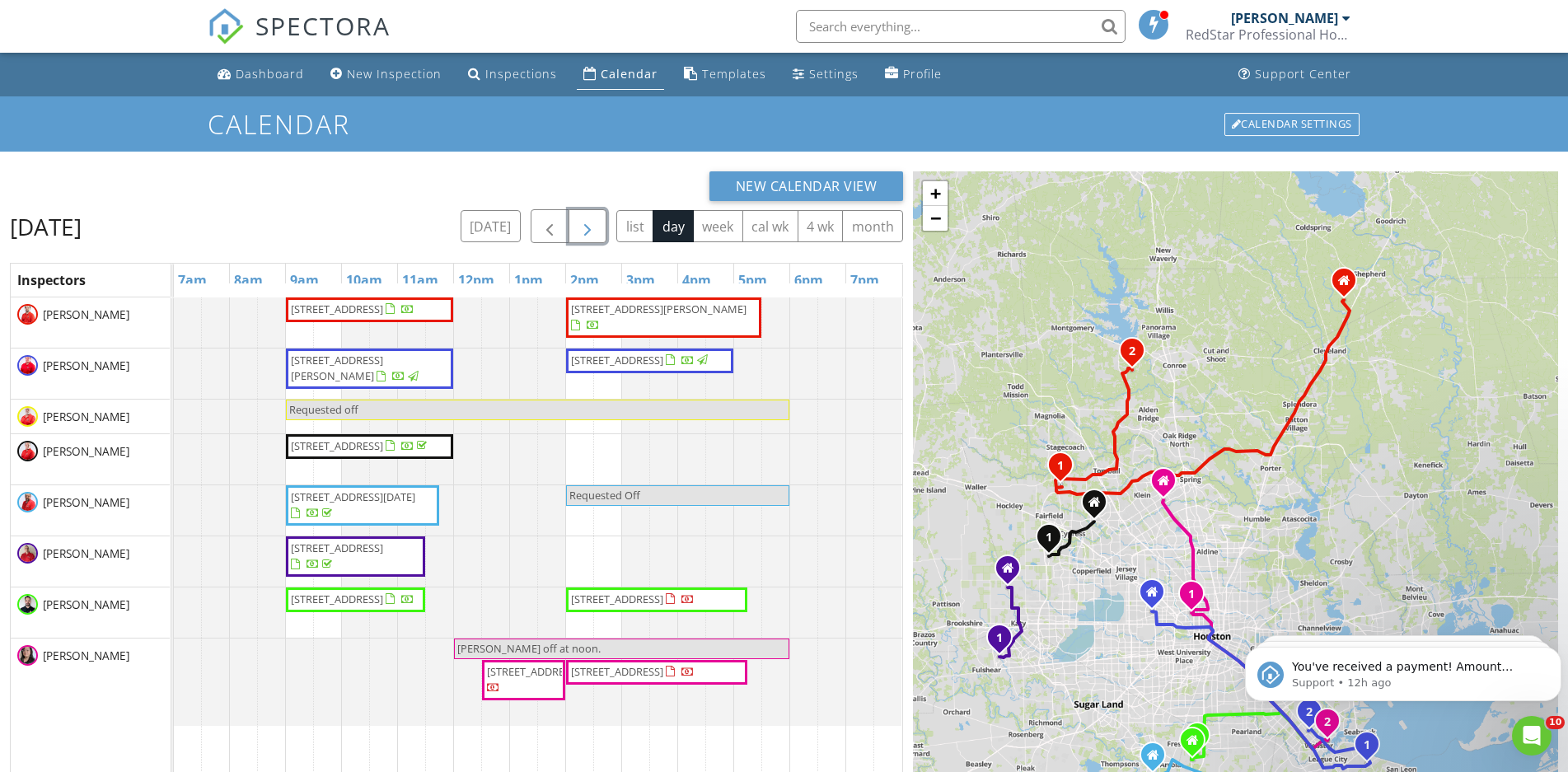
click at [588, 227] on span "button" at bounding box center [587, 226] width 20 height 20
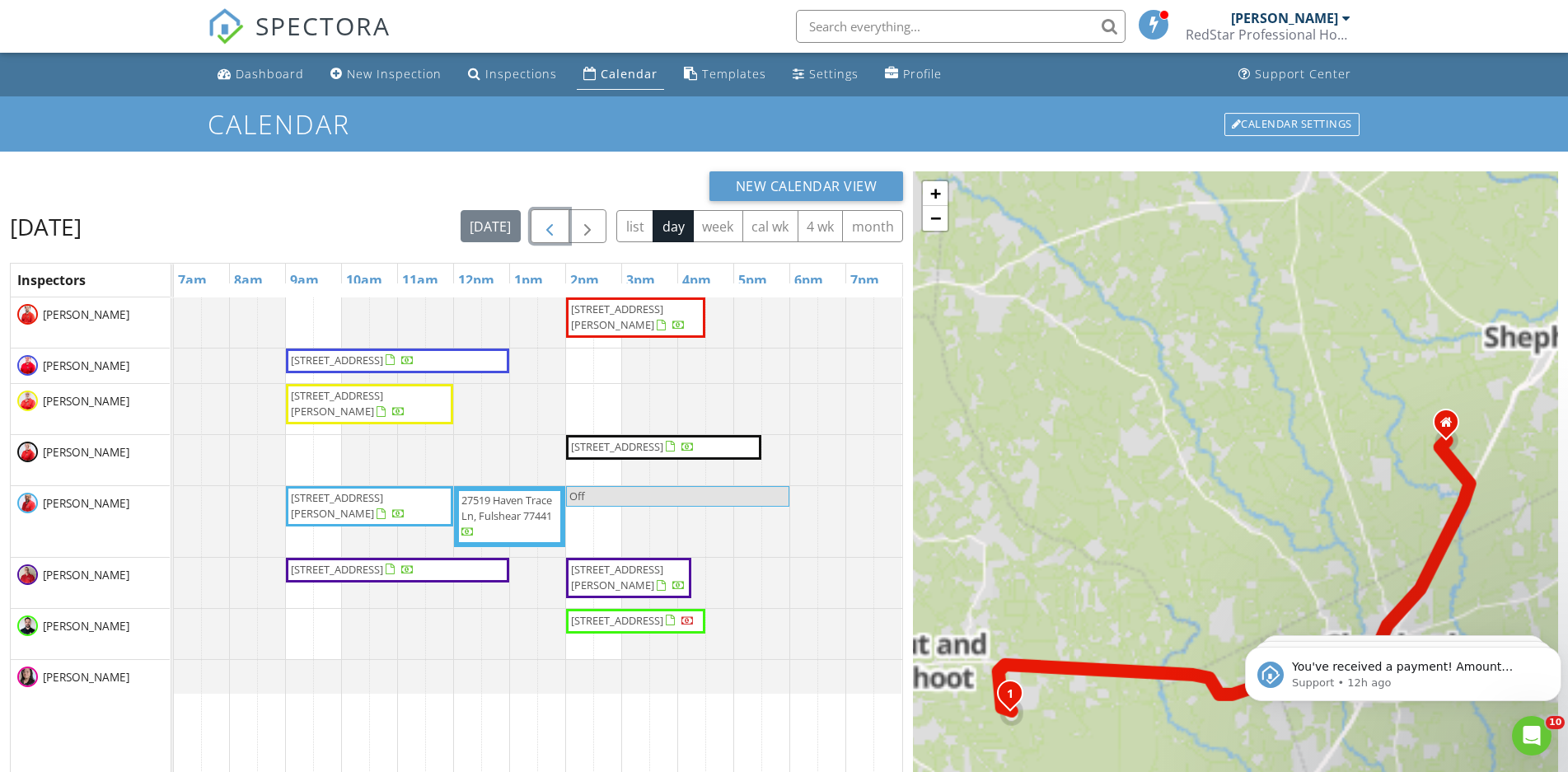
click at [547, 227] on span "button" at bounding box center [549, 226] width 20 height 20
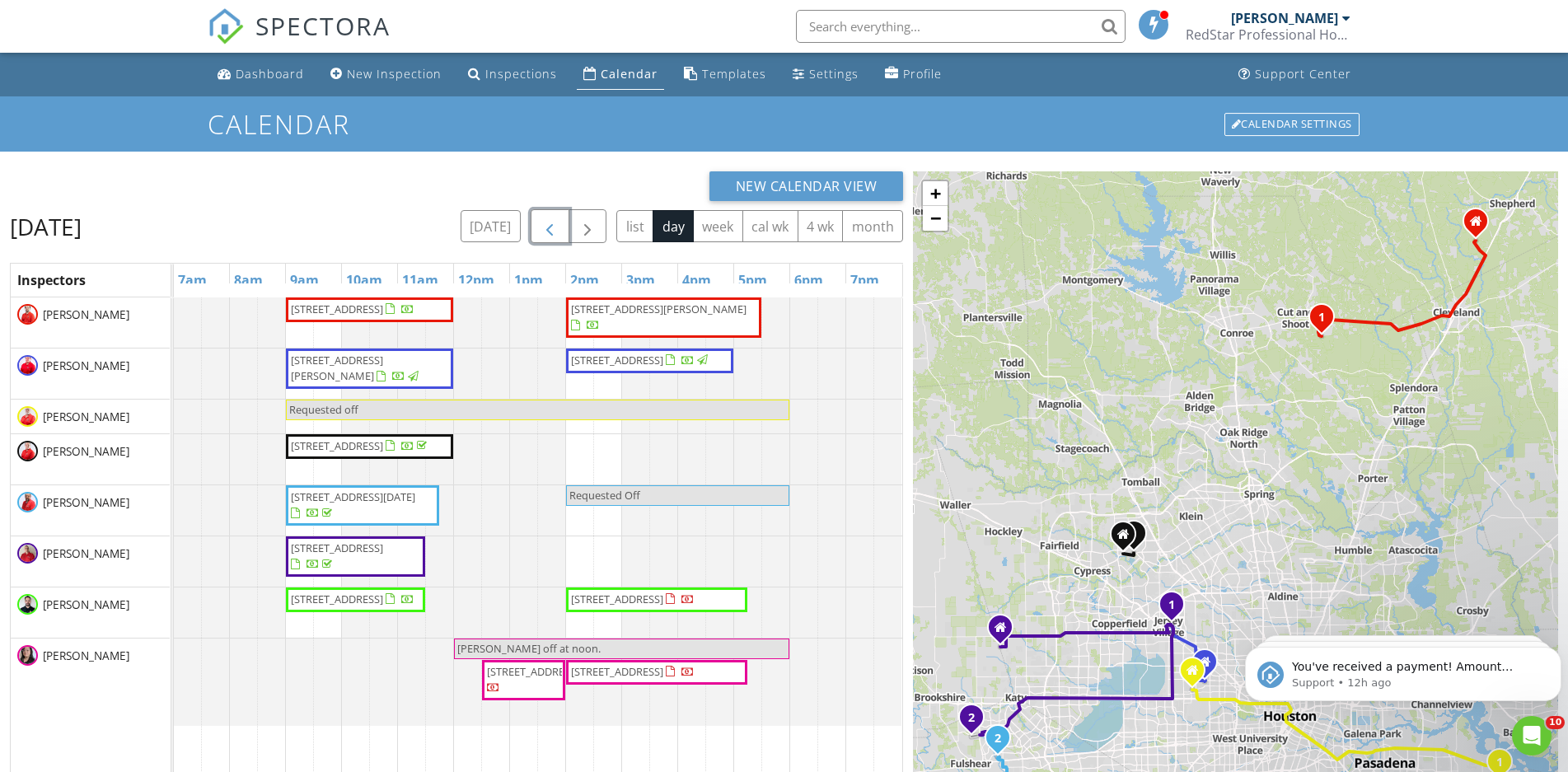
click at [323, 606] on span "2443 Mission Heights Way , Manvel 77578" at bounding box center [337, 599] width 93 height 14
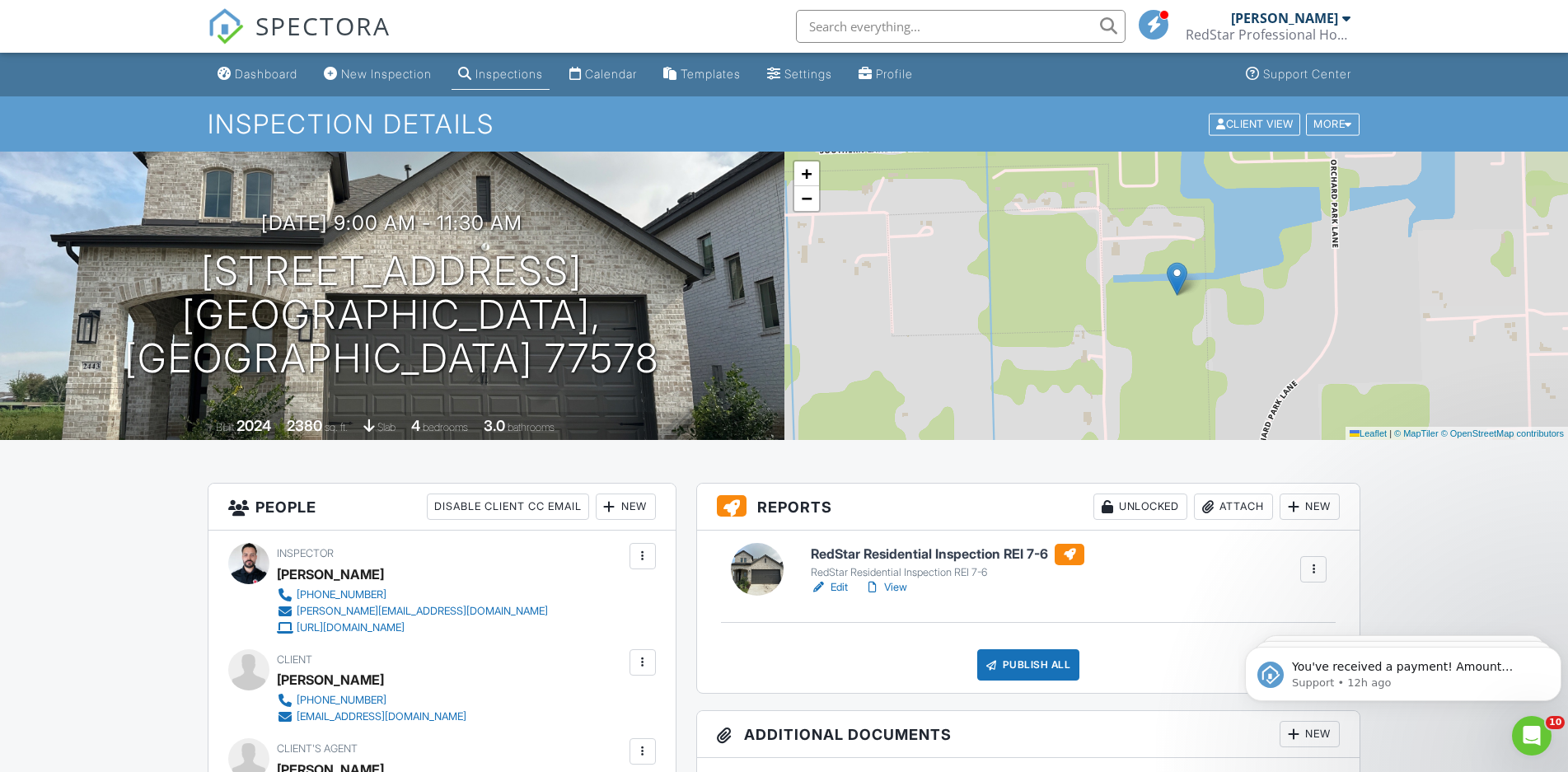
scroll to position [420, 0]
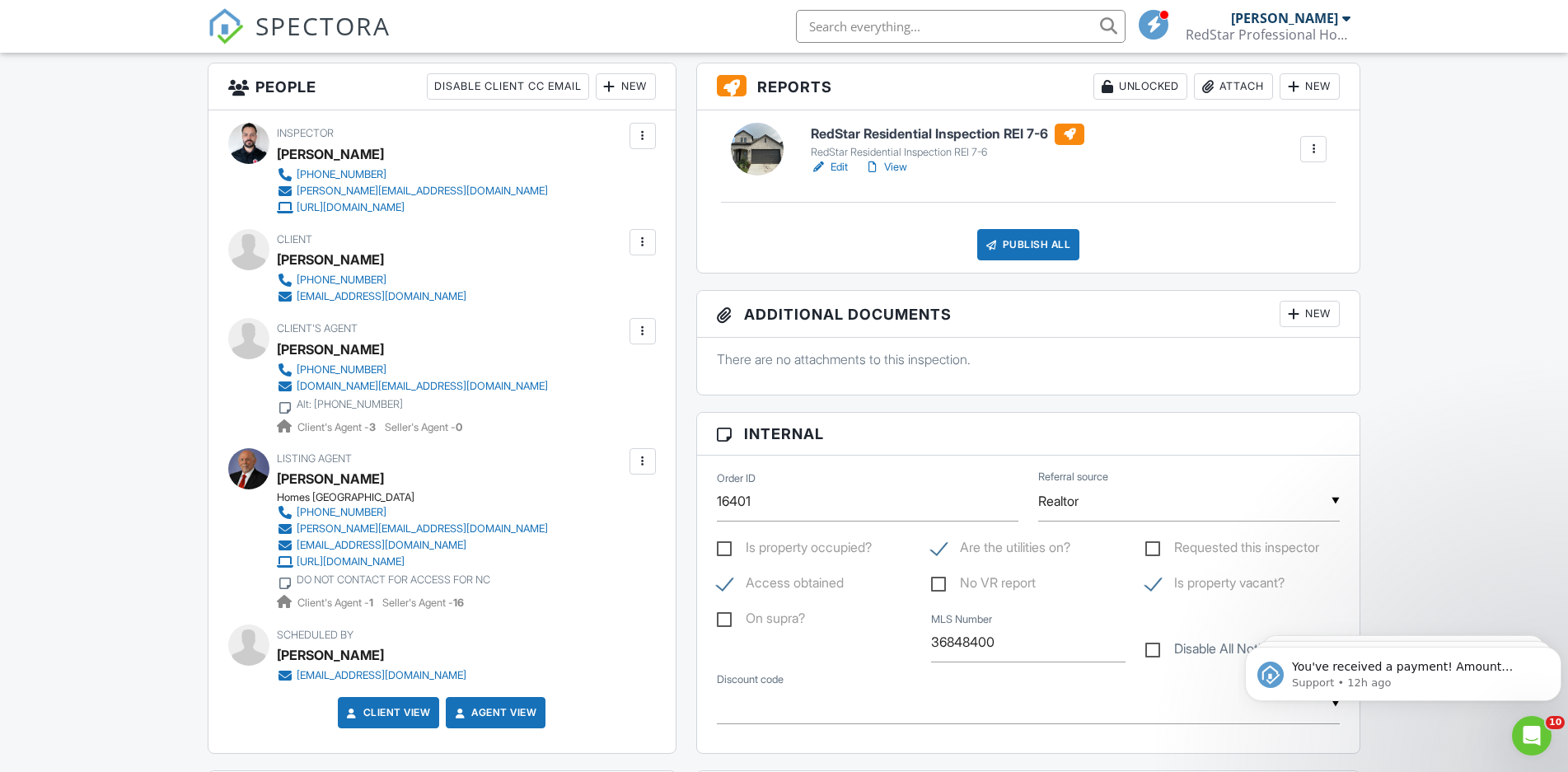
click at [902, 172] on link "View" at bounding box center [885, 167] width 43 height 16
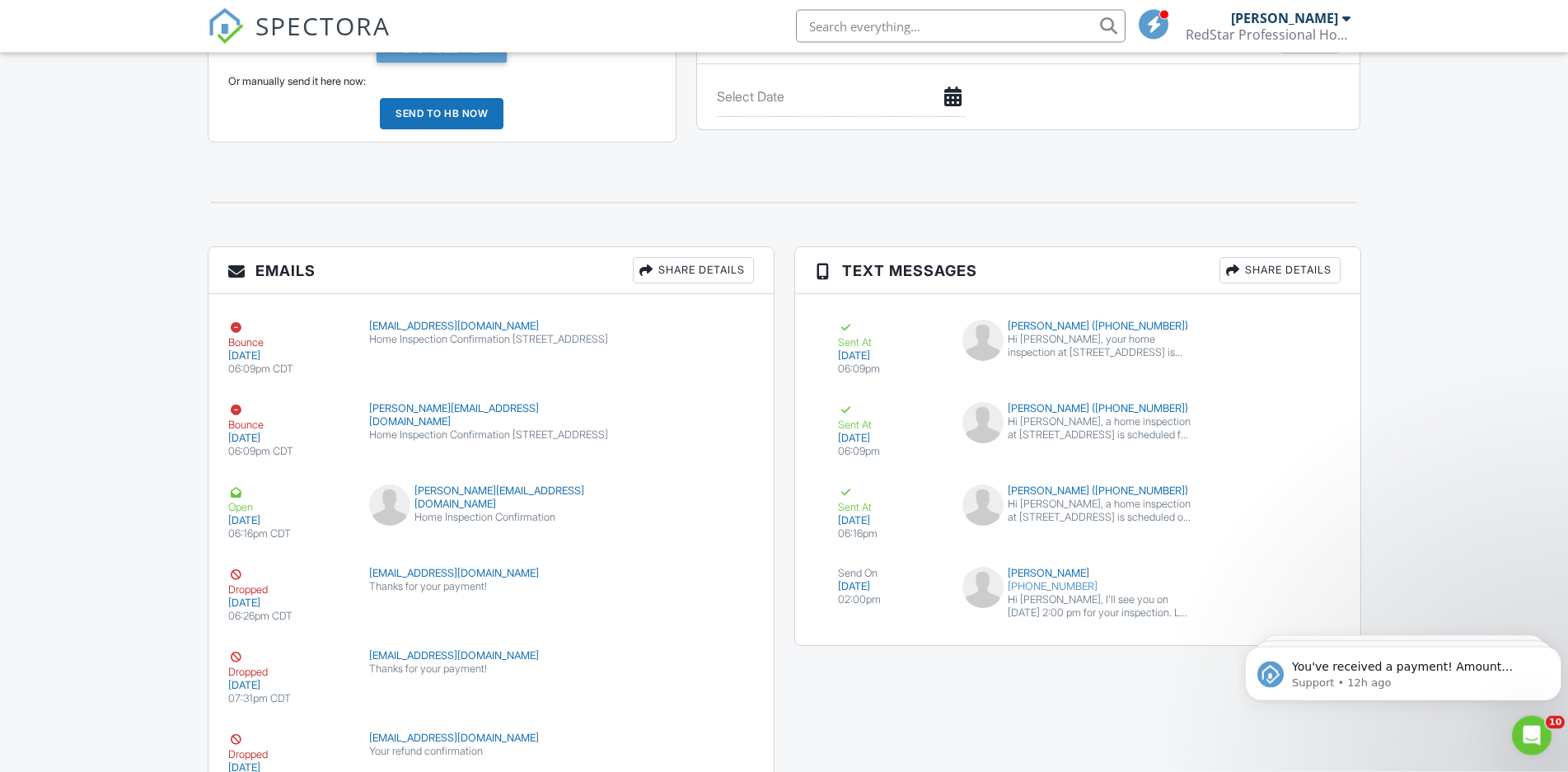
scroll to position [1283, 0]
